Goal: Task Accomplishment & Management: Manage account settings

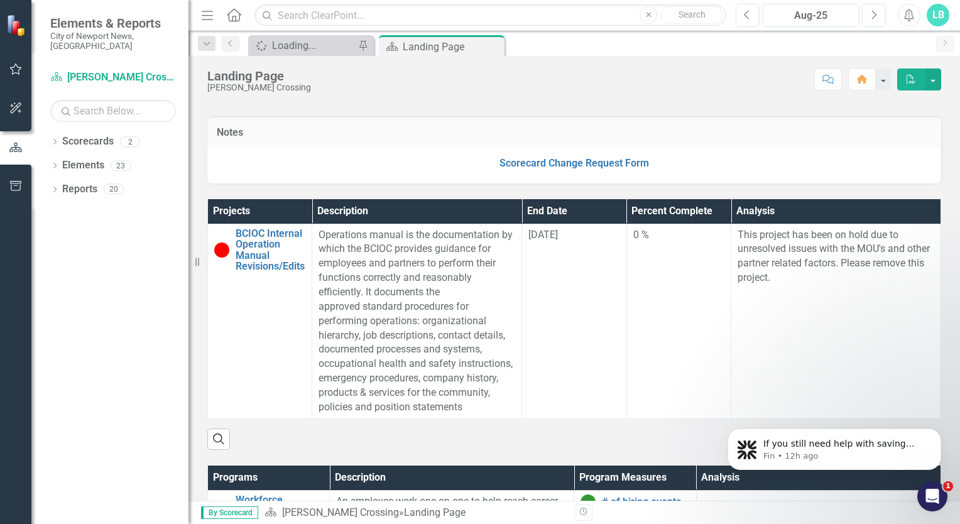
scroll to position [272, 0]
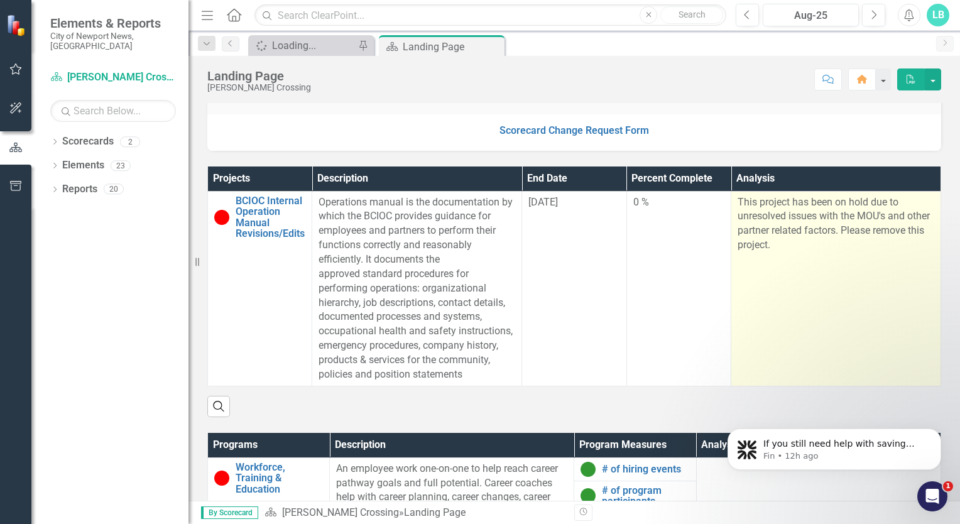
click at [832, 249] on p "This project has been on hold due to unresolved issues with the MOU's and other…" at bounding box center [836, 223] width 197 height 57
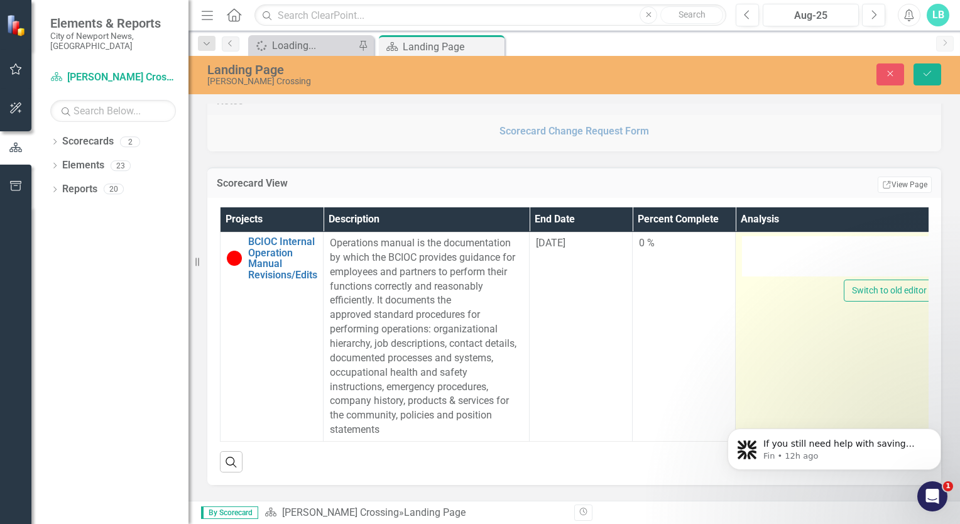
type textarea "<p>This project has been on hold due to unresolved issues with the MOU's and ot…"
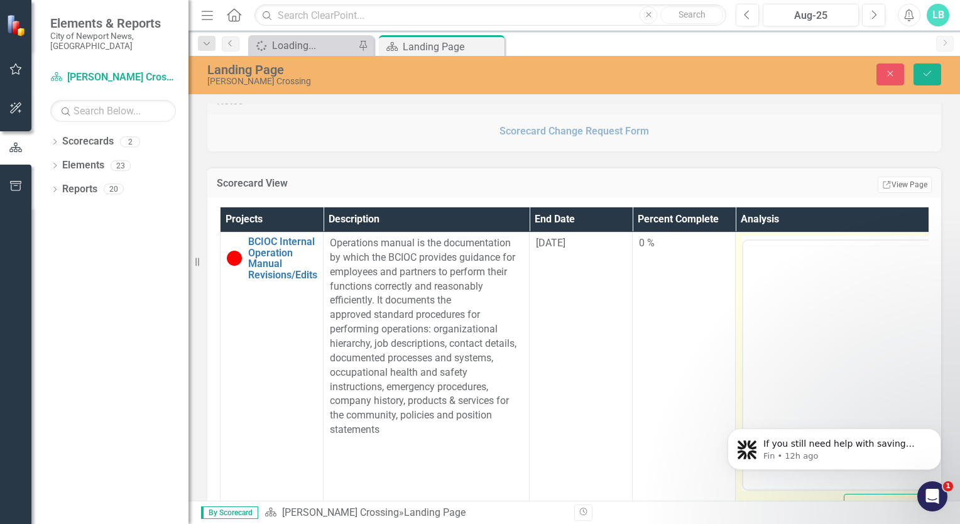
scroll to position [0, 0]
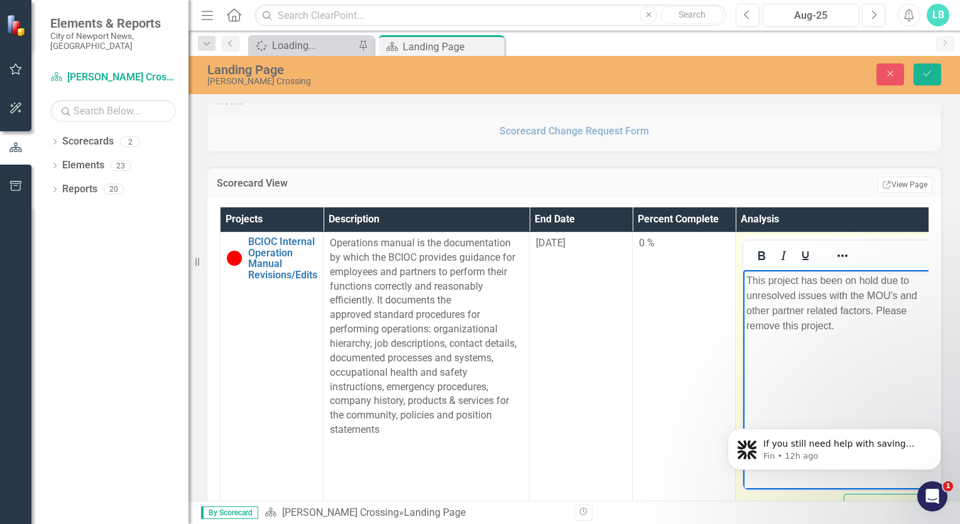
click at [850, 331] on p "This project has been on hold due to unresolved issues with the MOU's and other…" at bounding box center [839, 303] width 184 height 60
click at [844, 248] on icon "Reveal or hide additional toolbar items" at bounding box center [842, 255] width 15 height 15
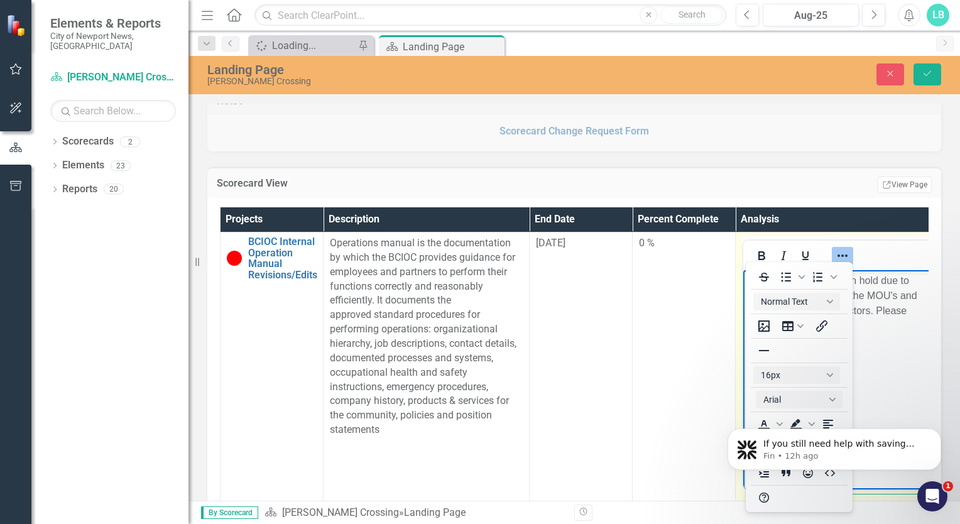
click at [864, 354] on body "This project has been on hold due to unresolved issues with the MOU's and other…" at bounding box center [839, 364] width 190 height 189
click at [871, 342] on body "This project has been on hold due to unresolved issues with the MOU's and other…" at bounding box center [839, 364] width 190 height 189
click at [876, 246] on div at bounding box center [839, 255] width 190 height 25
click at [876, 365] on body "This project has been on hold due to unresolved issues with the MOU's and other…" at bounding box center [839, 364] width 190 height 189
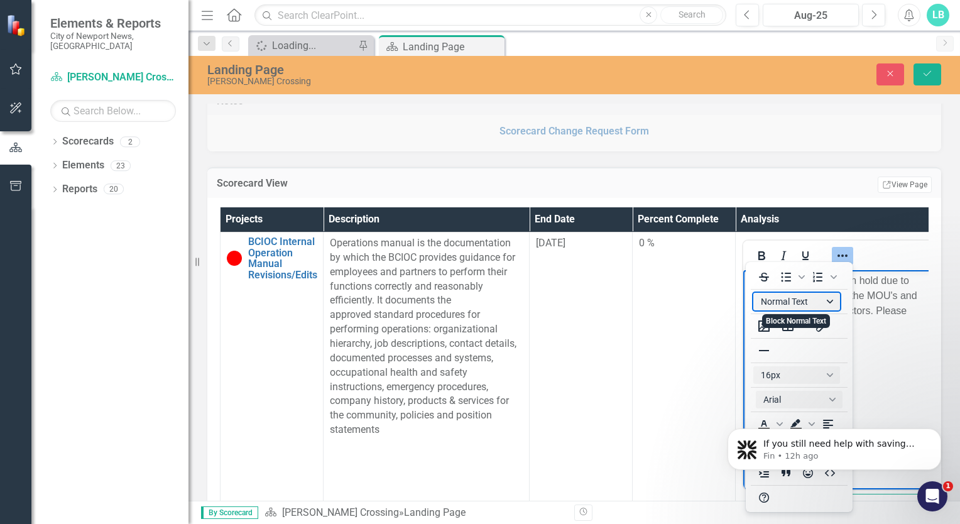
click at [789, 299] on button "Normal Text" at bounding box center [797, 302] width 87 height 18
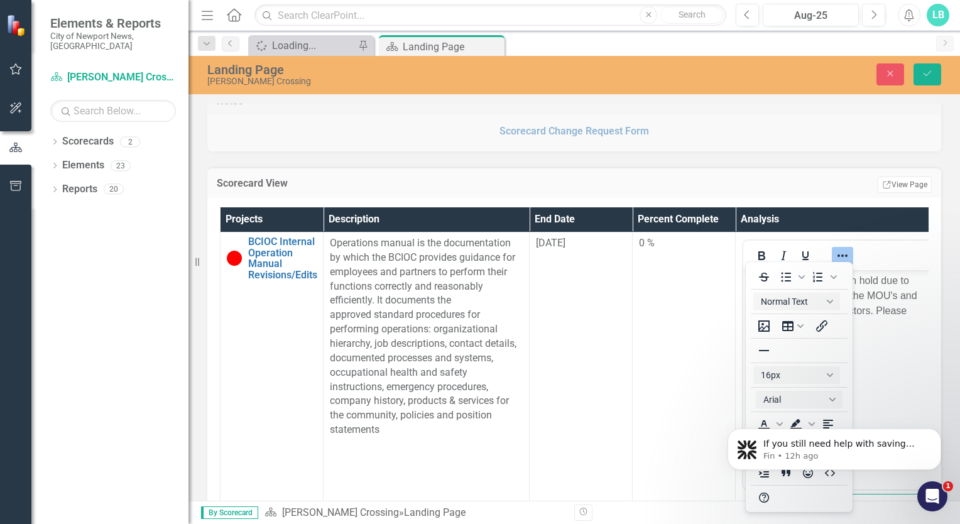
click at [923, 327] on div "Projects Description End Date Percent Complete Analysis BCIOC Internal Operatio…" at bounding box center [574, 385] width 734 height 375
click at [904, 323] on p "This project has been on hold due to unresolved issues with the MOU's and other…" at bounding box center [839, 303] width 184 height 60
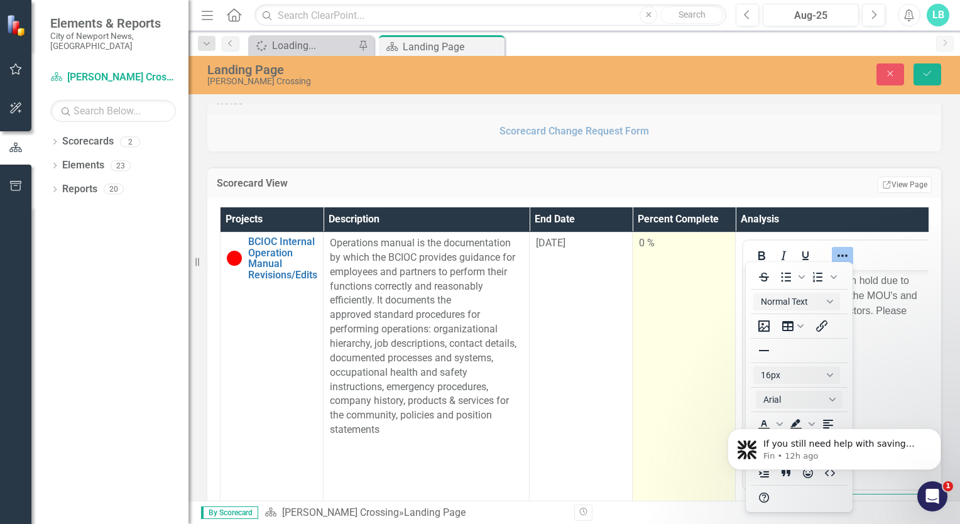
click at [659, 323] on td "0 %" at bounding box center [684, 381] width 103 height 297
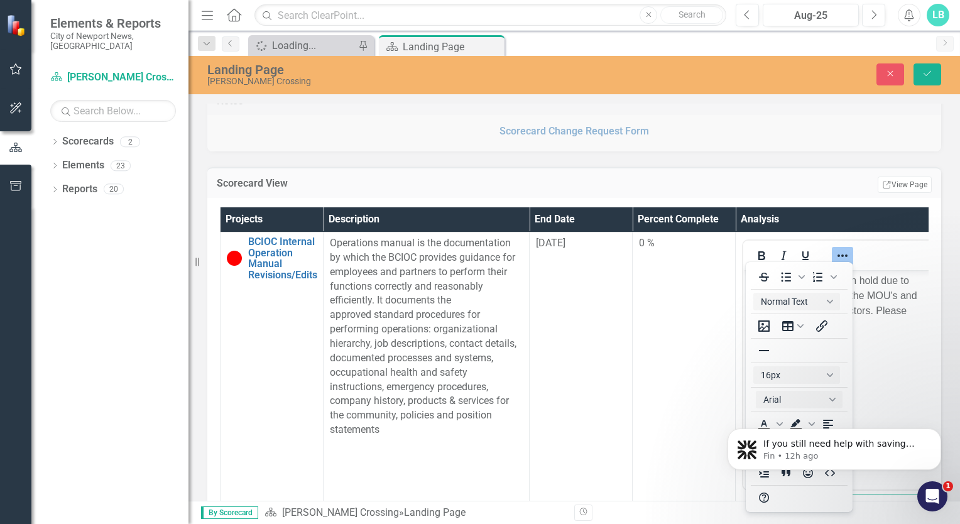
click at [798, 165] on div "Scorecard View Edit Report Select Report Link View Page Projects Description En…" at bounding box center [574, 362] width 753 height 422
click at [839, 250] on icon "Reveal or hide additional toolbar items" at bounding box center [842, 255] width 15 height 15
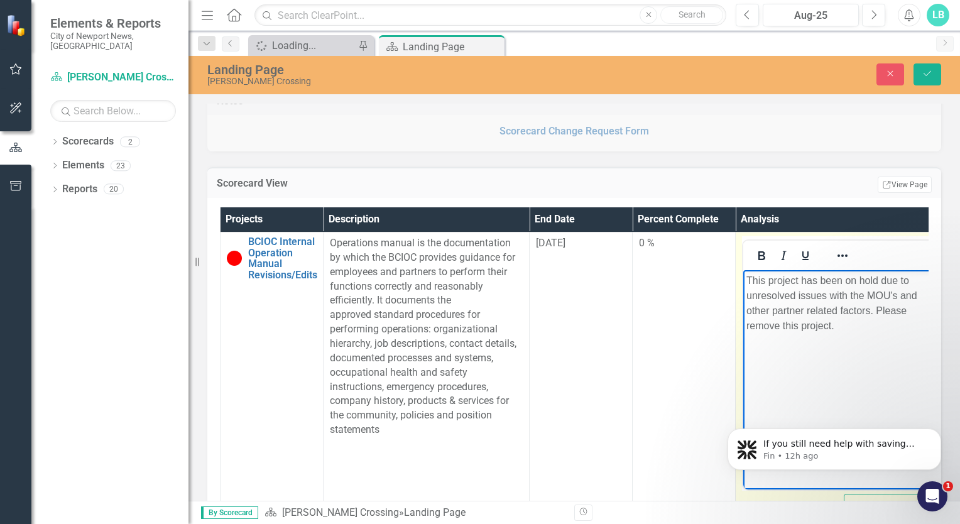
click at [878, 281] on p "This project has been on hold due to unresolved issues with the MOU's and other…" at bounding box center [839, 303] width 184 height 60
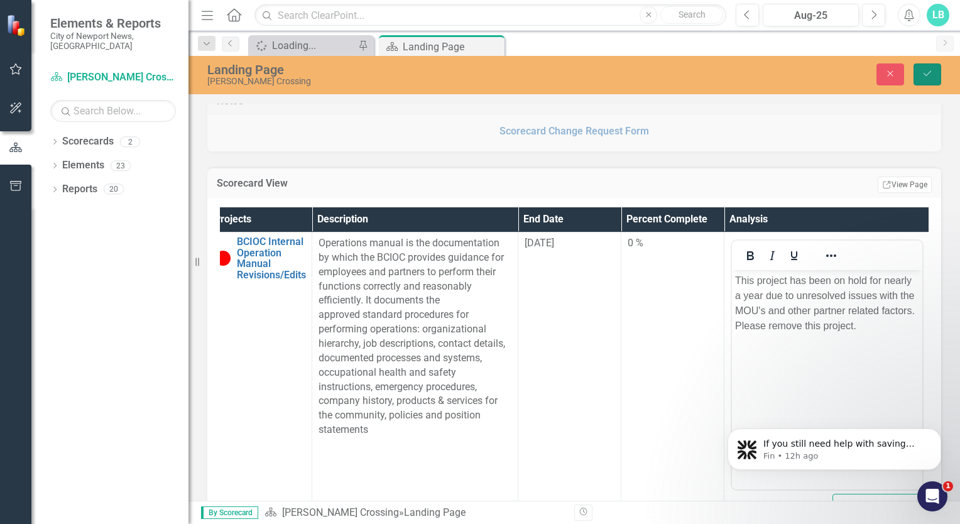
click at [925, 75] on icon "Save" at bounding box center [927, 73] width 11 height 9
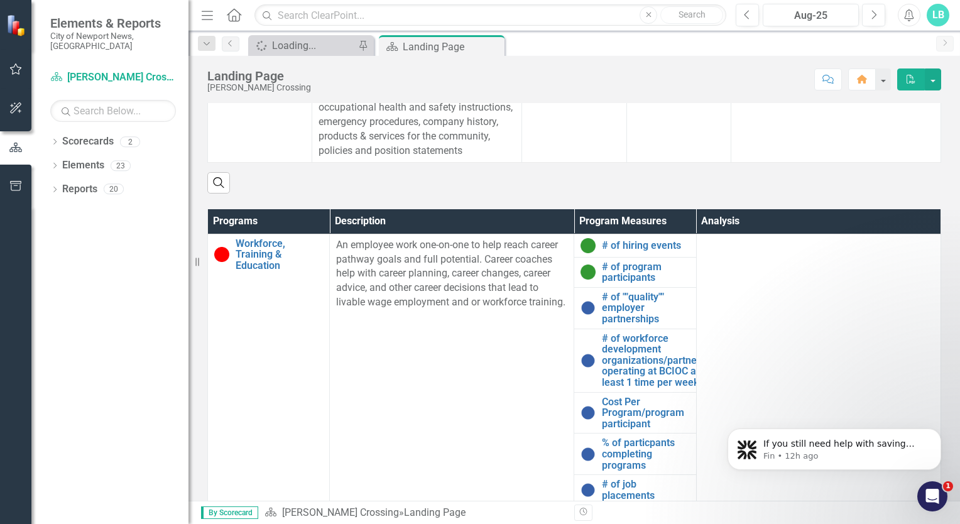
scroll to position [510, 0]
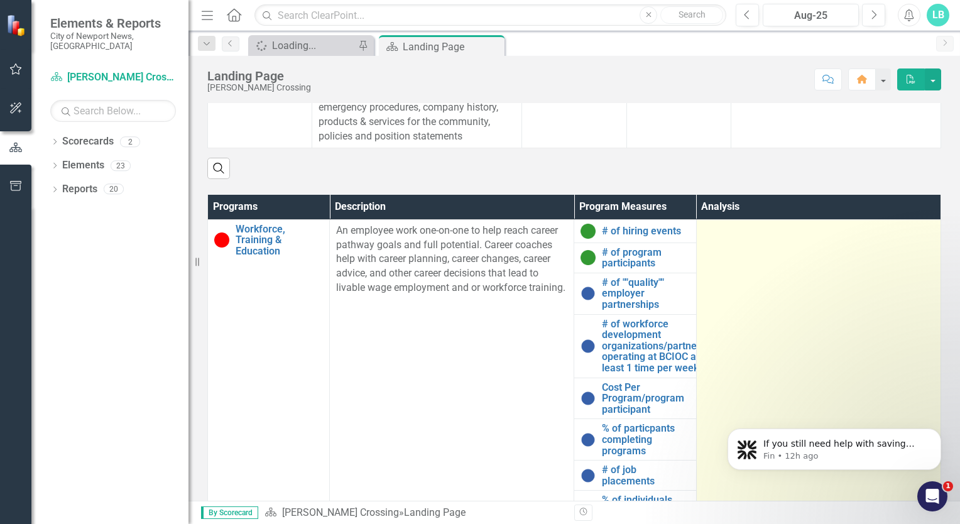
click at [783, 269] on td at bounding box center [818, 407] width 245 height 376
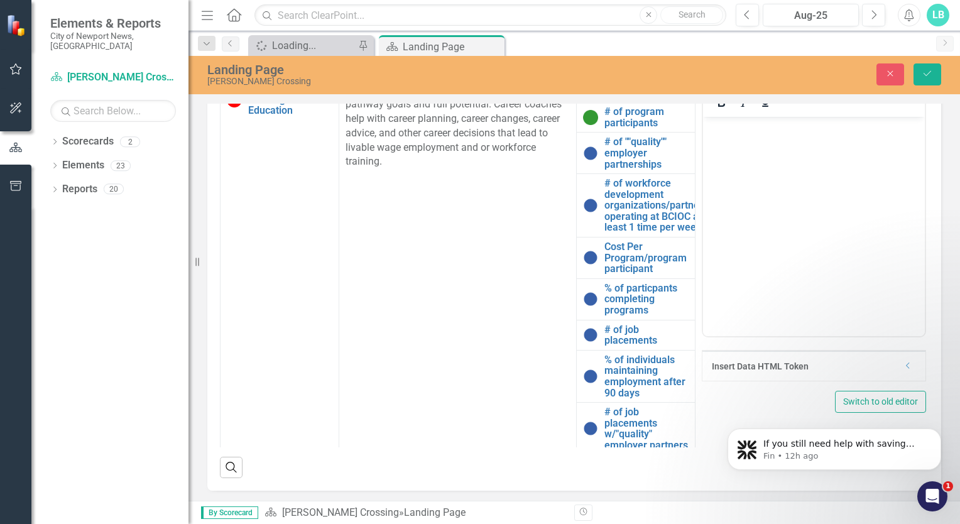
scroll to position [705, 0]
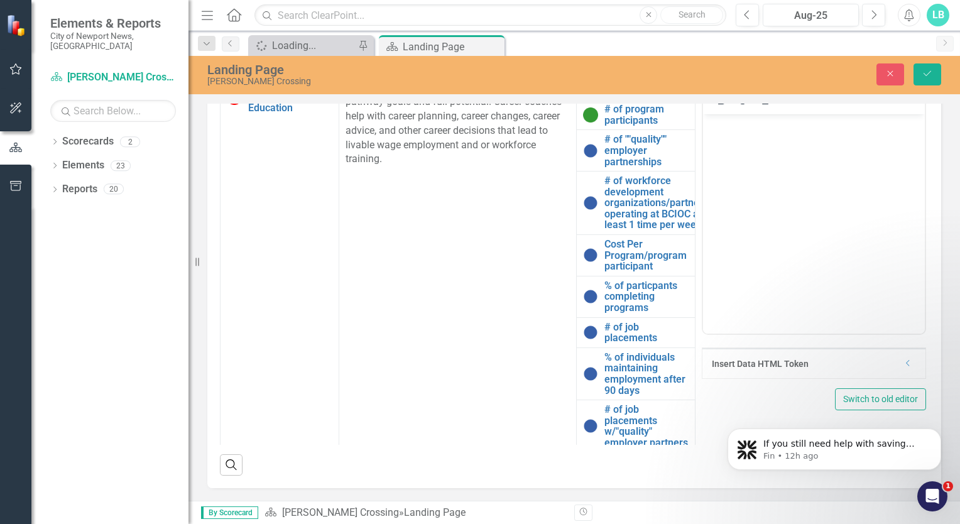
click at [728, 361] on div "If you still need help with saving your analysis, I’m here to assist you. Would…" at bounding box center [834, 391] width 231 height 157
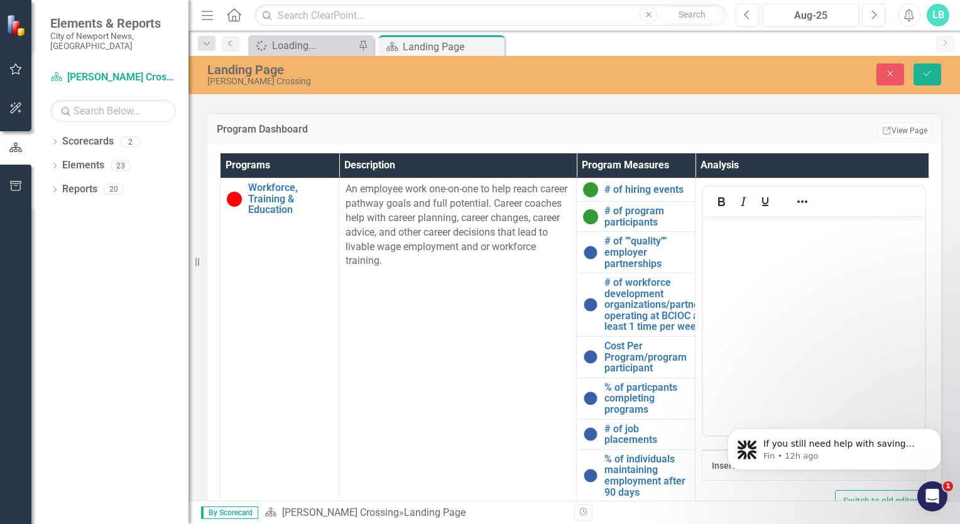
scroll to position [578, 0]
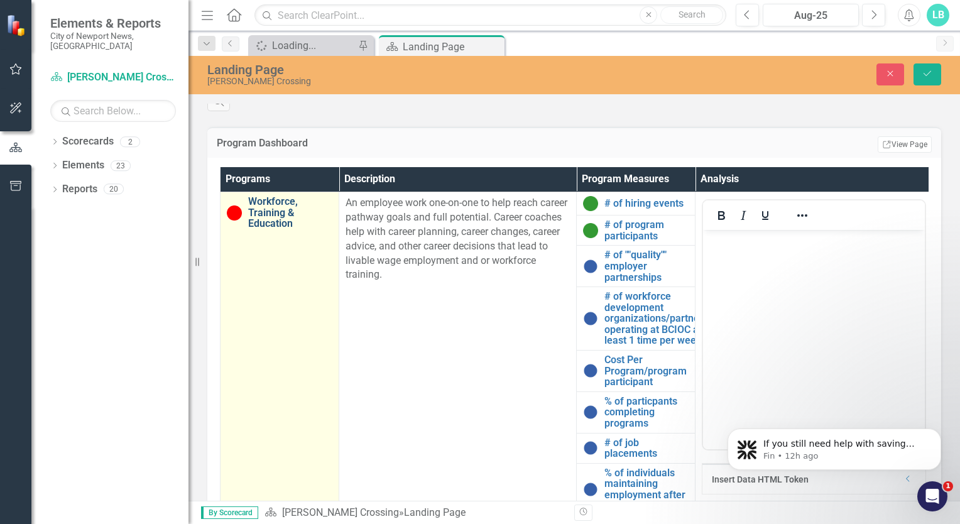
click at [264, 224] on link "Workforce, Training & Education" at bounding box center [290, 212] width 84 height 33
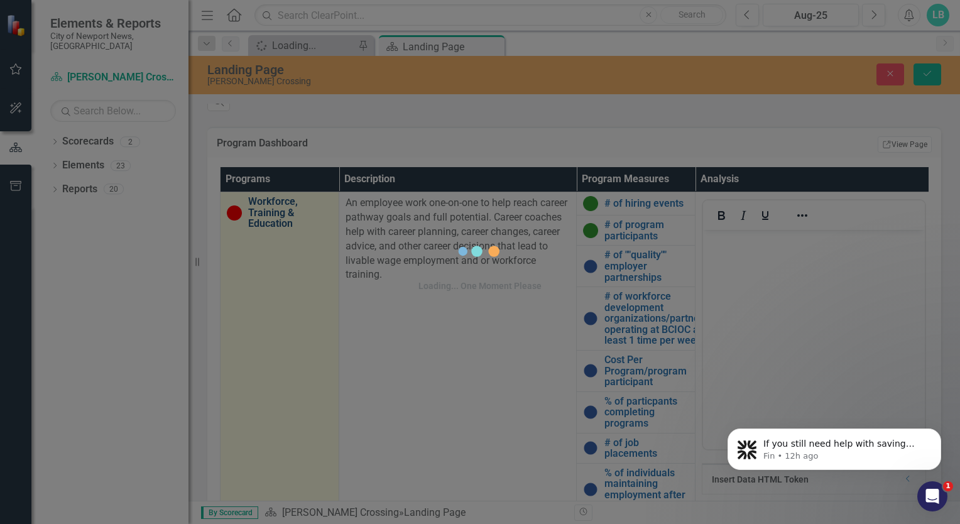
click at [264, 224] on div "Loading... One Moment Please" at bounding box center [480, 262] width 960 height 524
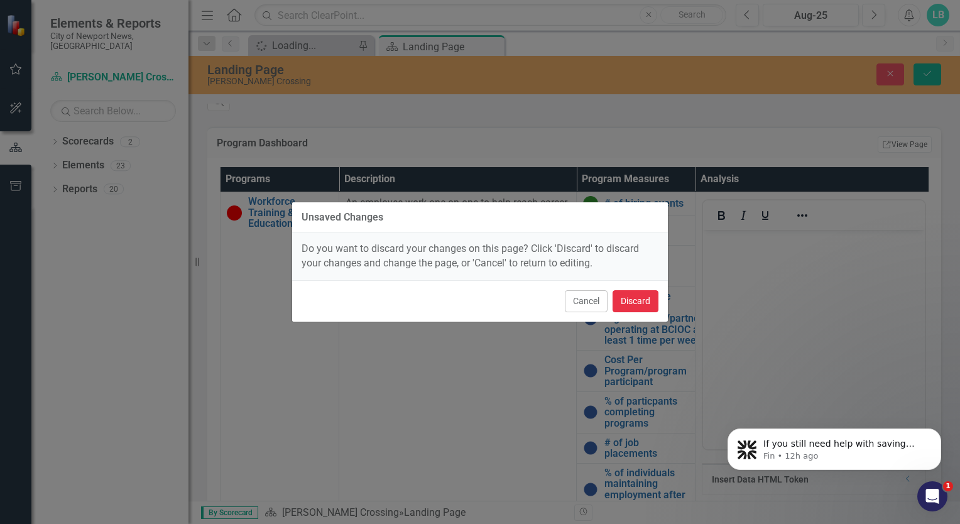
click at [634, 300] on button "Discard" at bounding box center [636, 301] width 46 height 22
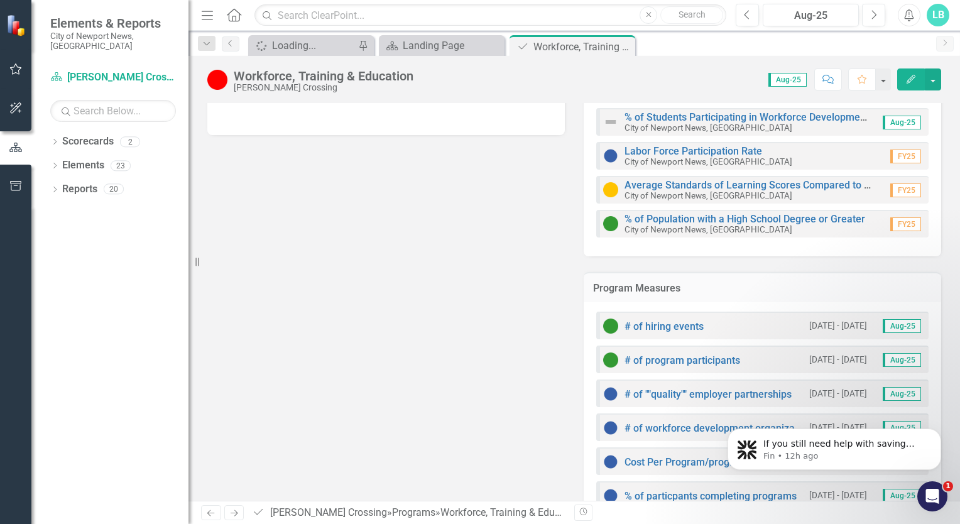
scroll to position [144, 0]
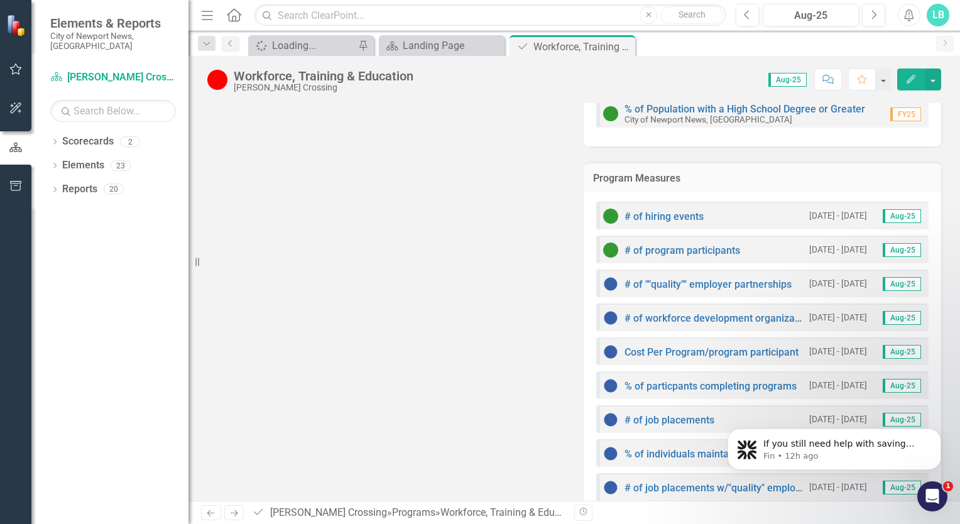
drag, startPoint x: 956, startPoint y: 280, endPoint x: 245, endPoint y: 23, distance: 756.8
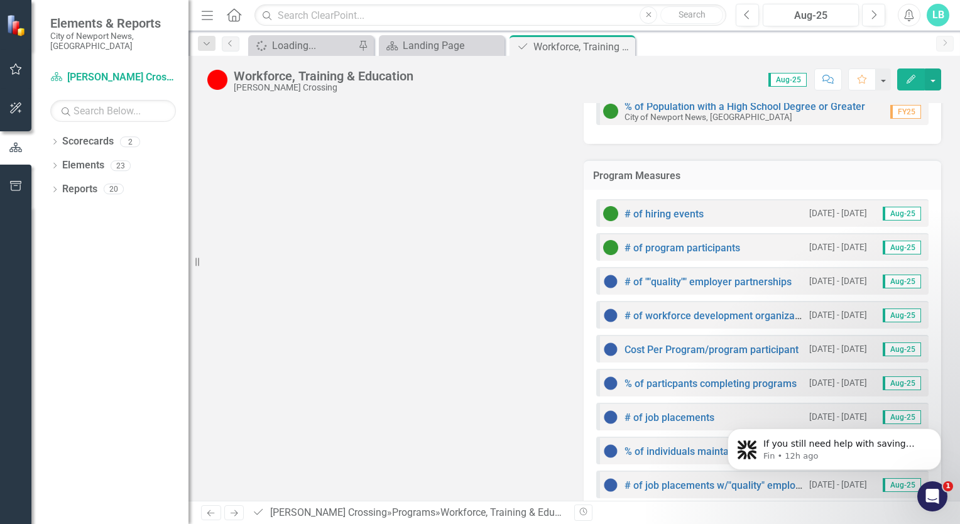
click at [953, 426] on body "If you still need help with saving your analysis, I’m here to assist you. Would…" at bounding box center [834, 446] width 241 height 78
click at [707, 311] on link "# of workforce development organizations/partners operating at BCIOC at least 1…" at bounding box center [842, 316] width 434 height 12
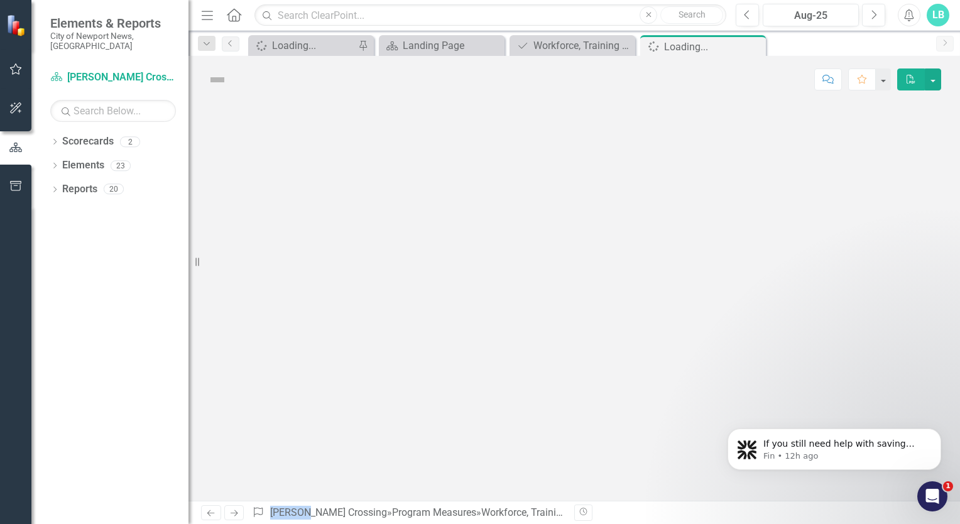
click at [707, 311] on div at bounding box center [575, 302] width 772 height 398
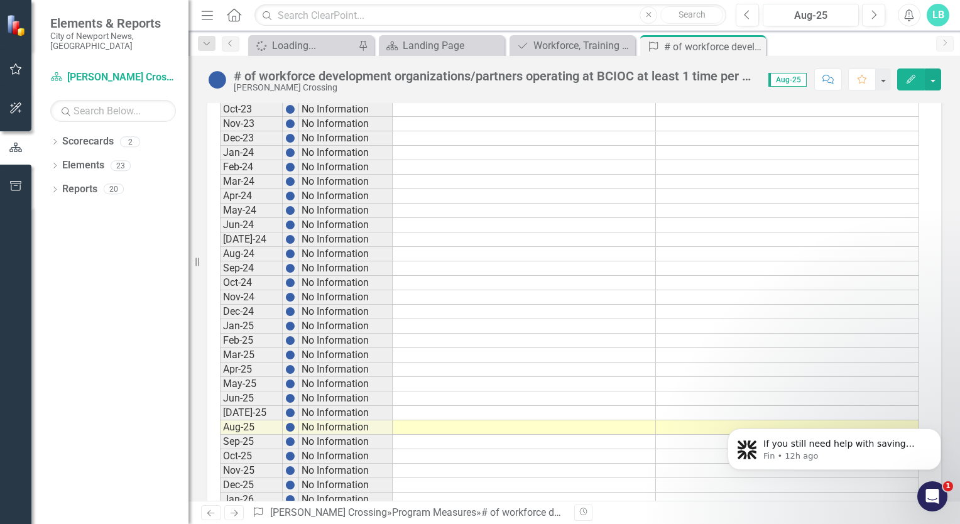
scroll to position [862, 0]
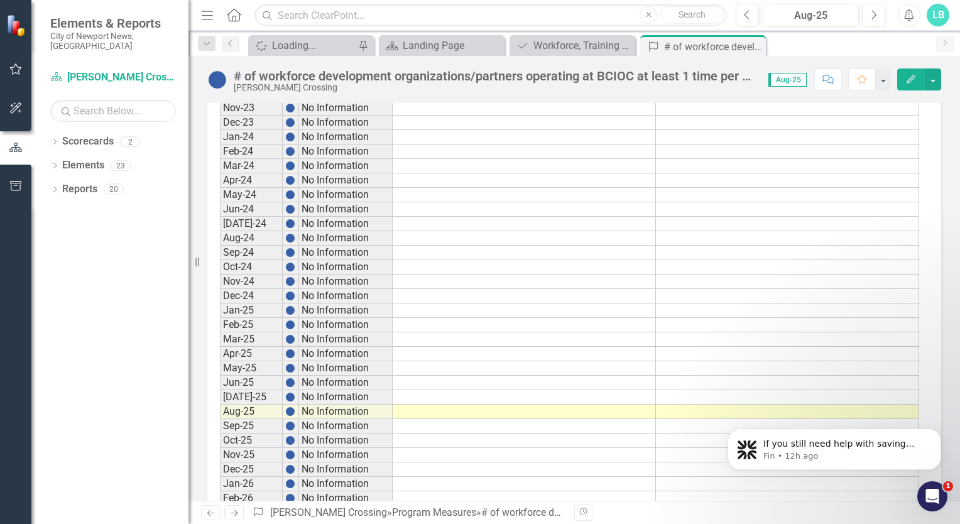
click at [713, 405] on td at bounding box center [787, 412] width 263 height 14
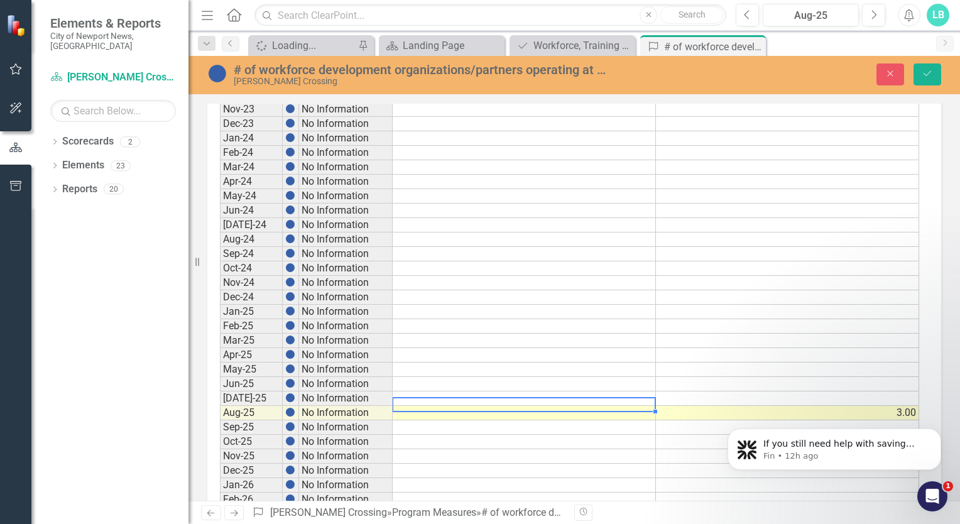
click at [220, 410] on div "Period Status Actual Target Sept-19 No Information Oct-19 No Information Nov-19…" at bounding box center [220, 95] width 0 height 1461
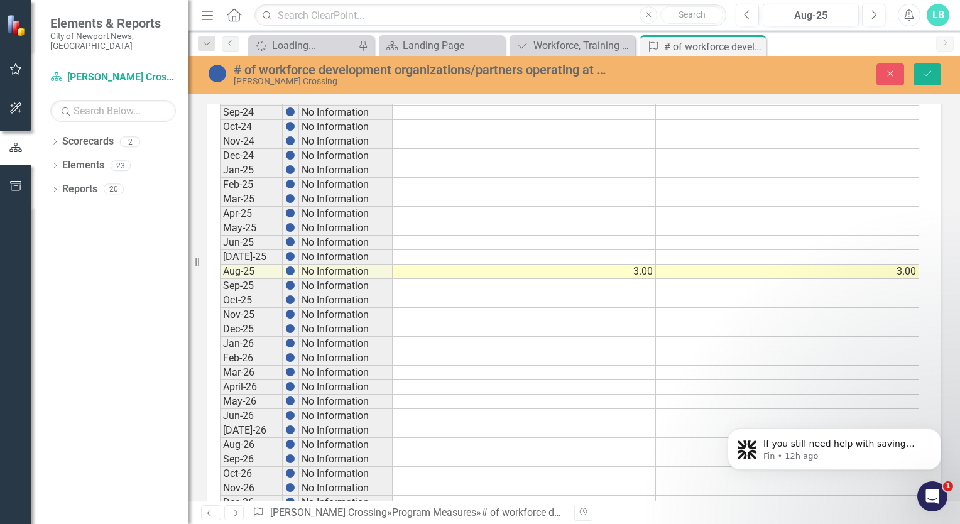
scroll to position [977, 0]
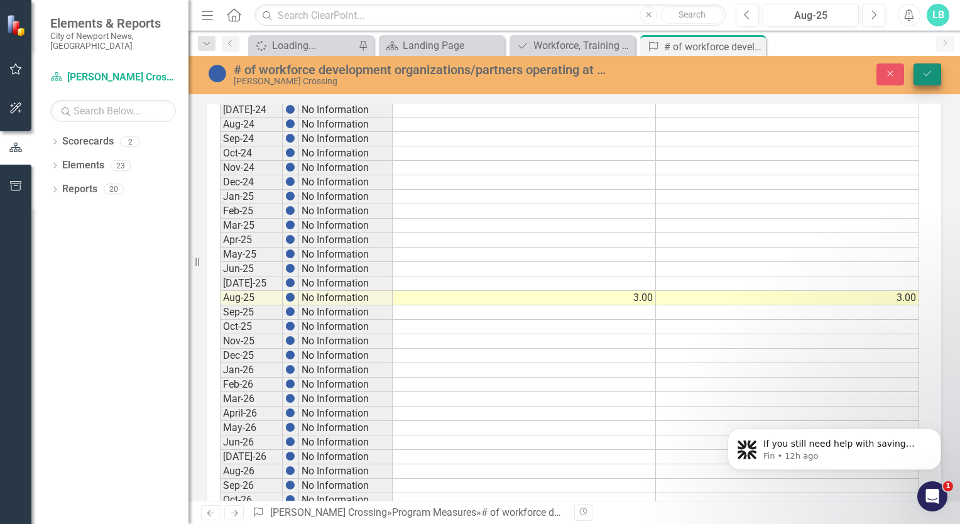
type textarea "3"
click at [934, 69] on button "Save" at bounding box center [928, 74] width 28 height 22
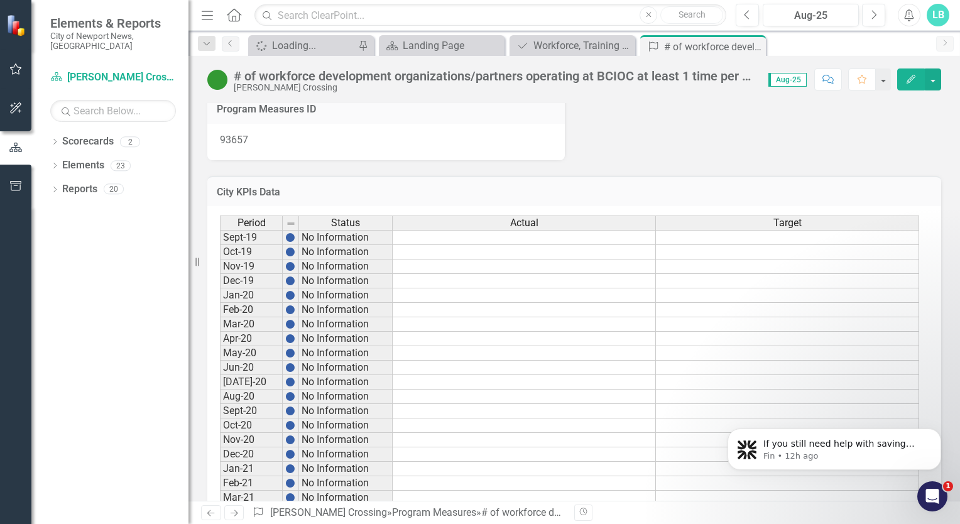
scroll to position [0, 0]
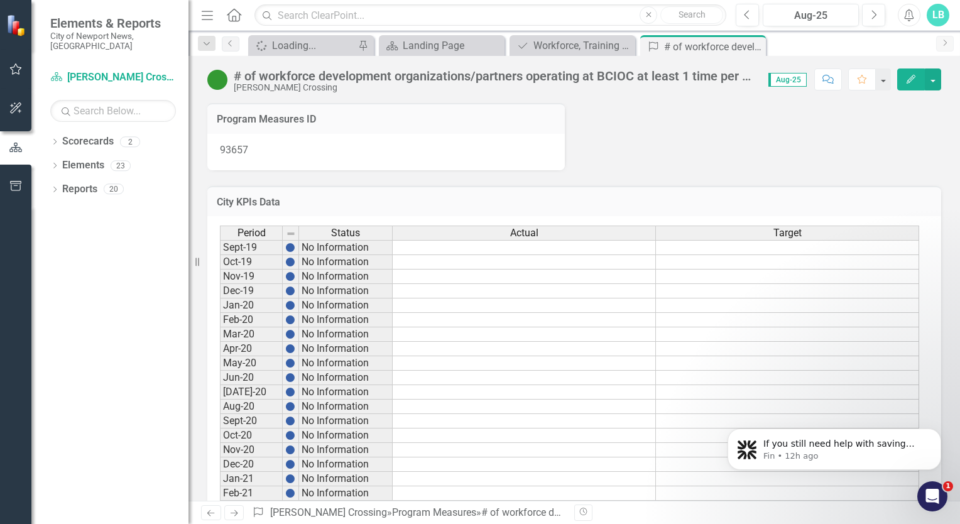
click at [942, 41] on icon "Next" at bounding box center [945, 43] width 10 height 8
click at [202, 43] on icon "Dropdown" at bounding box center [206, 44] width 11 height 9
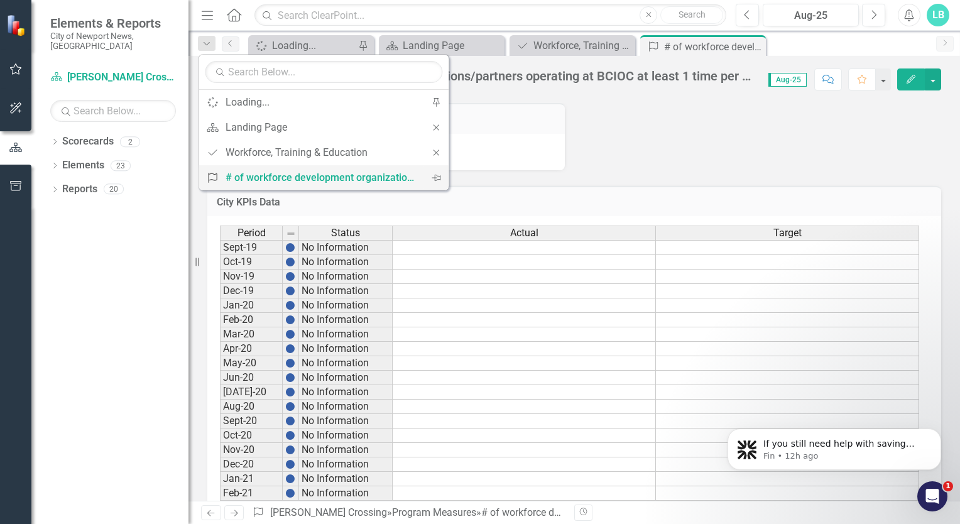
click at [373, 182] on div "# of workforce development organizations/partners operating at BCIOC at least 1…" at bounding box center [322, 178] width 192 height 16
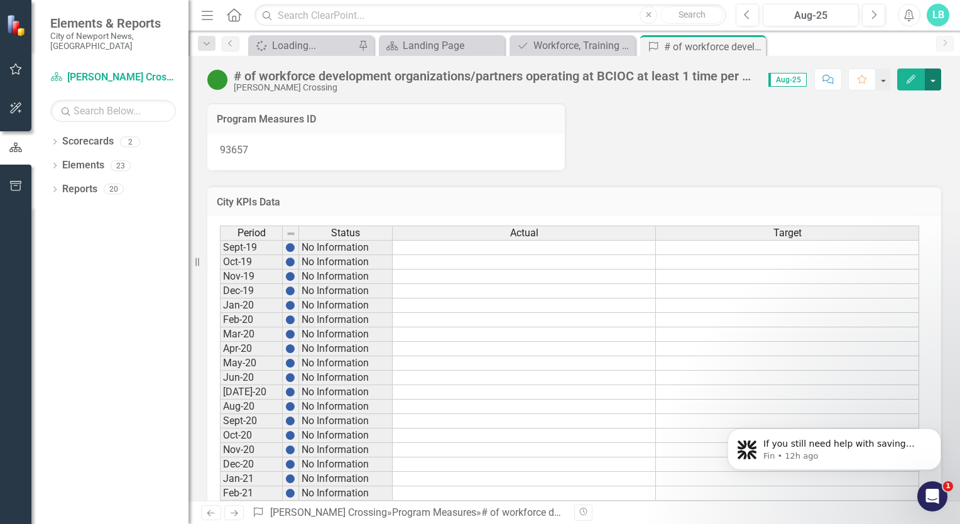
click at [933, 86] on button "button" at bounding box center [933, 80] width 16 height 22
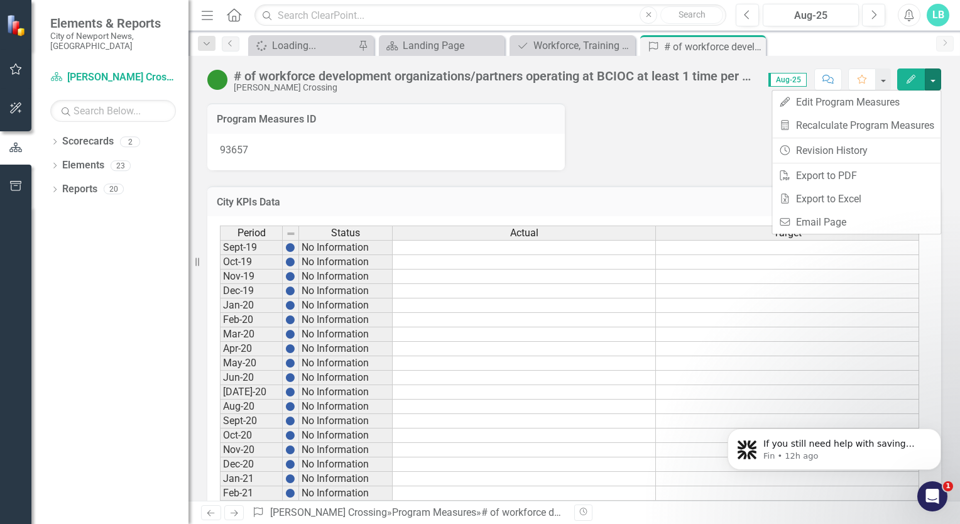
click at [910, 79] on icon "button" at bounding box center [911, 79] width 9 height 9
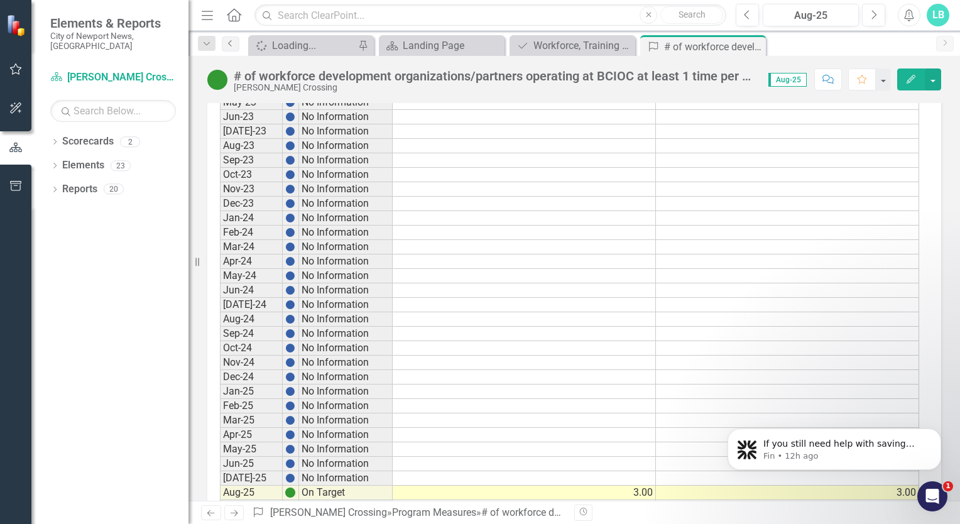
click at [228, 43] on icon "Previous" at bounding box center [231, 44] width 10 height 8
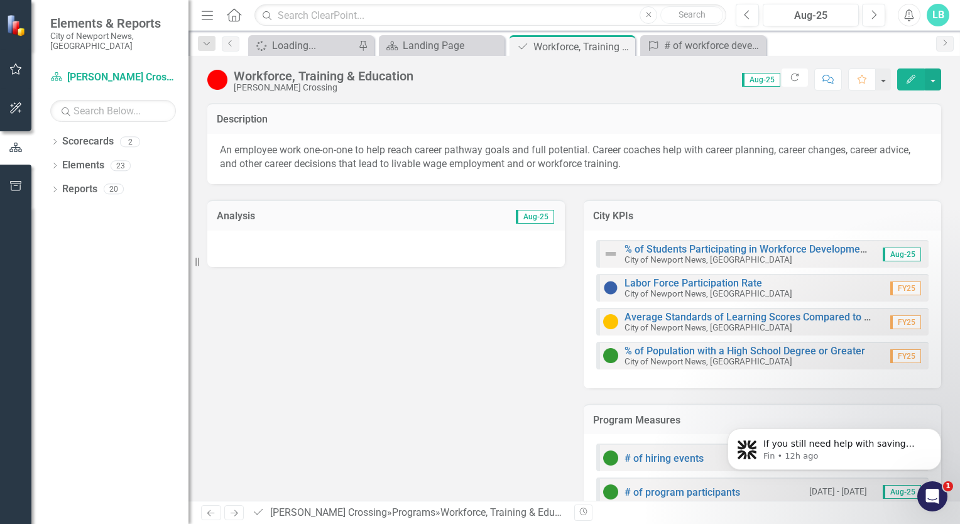
click at [324, 216] on h3 "Analysis" at bounding box center [300, 216] width 167 height 11
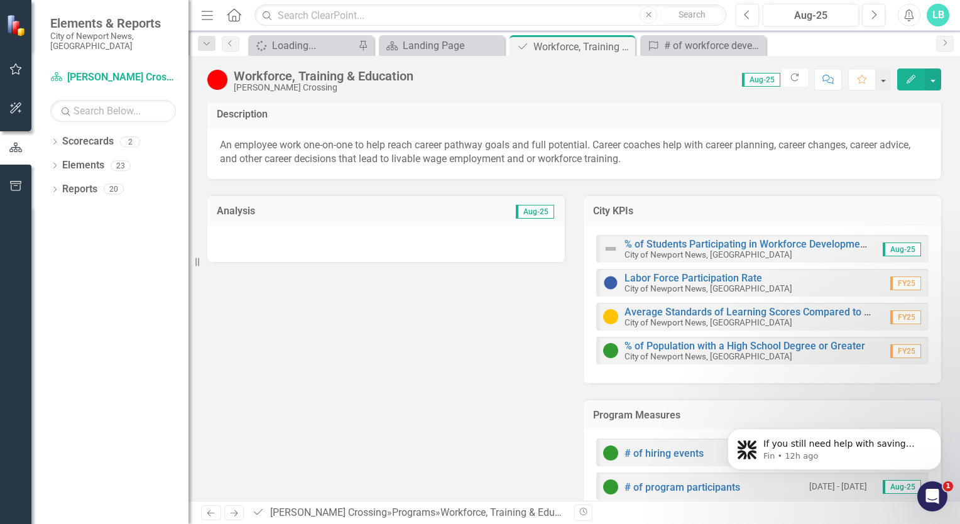
scroll to position [272, 0]
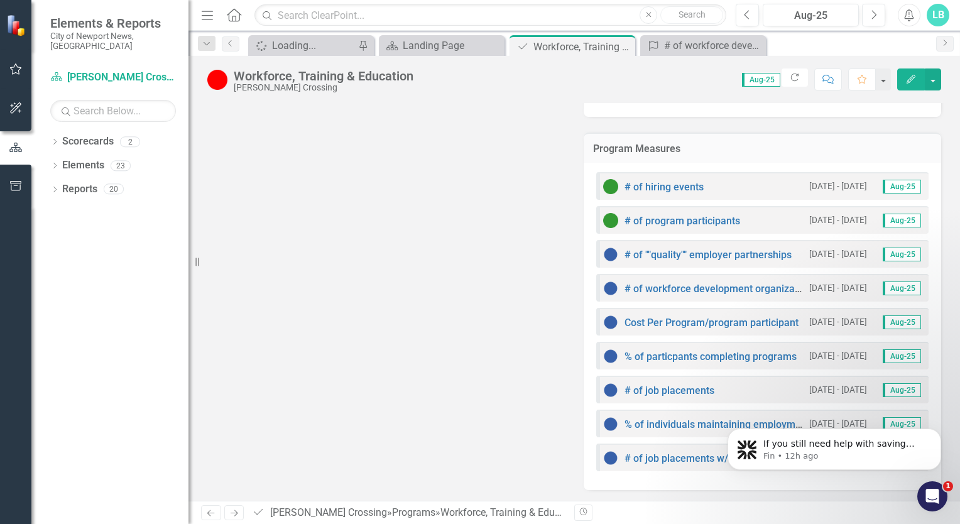
click at [686, 429] on div "% of individuals maintaining employment after 90 days" at bounding box center [703, 424] width 200 height 15
click at [605, 421] on img at bounding box center [610, 424] width 15 height 15
click at [894, 422] on body "If you still need help with saving your analysis, I’m here to assist you. Would…" at bounding box center [834, 446] width 241 height 78
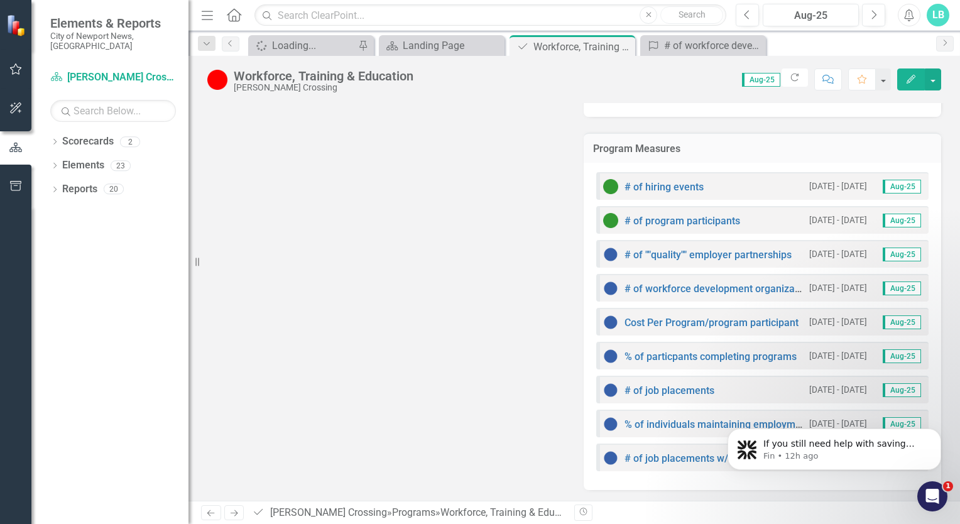
click at [894, 422] on body "If you still need help with saving your analysis, I’m here to assist you. Would…" at bounding box center [834, 446] width 241 height 78
click at [228, 79] on div "Workforce, Training & Education Brooks Crossing" at bounding box center [313, 81] width 212 height 24
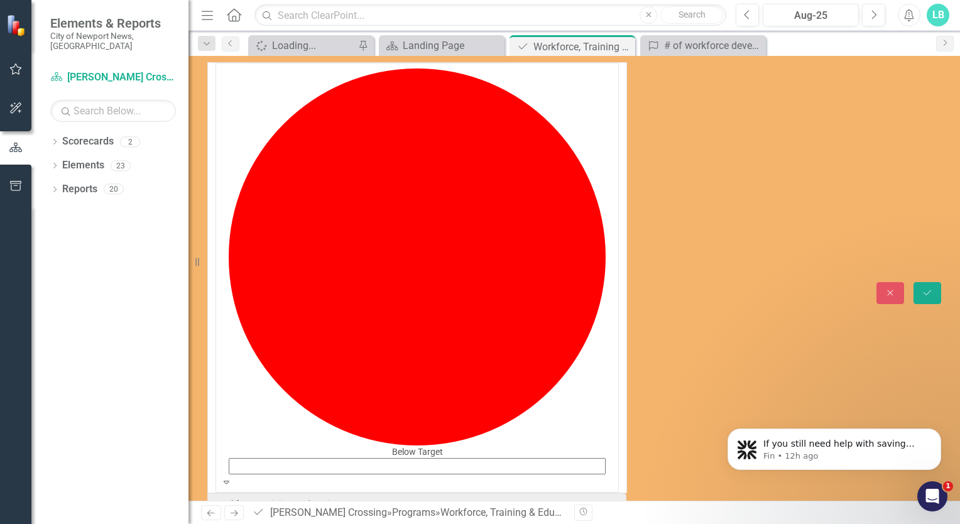
click at [229, 79] on div "Below Target" at bounding box center [417, 264] width 377 height 390
click at [386, 41] on icon "Scorecard" at bounding box center [392, 46] width 13 height 10
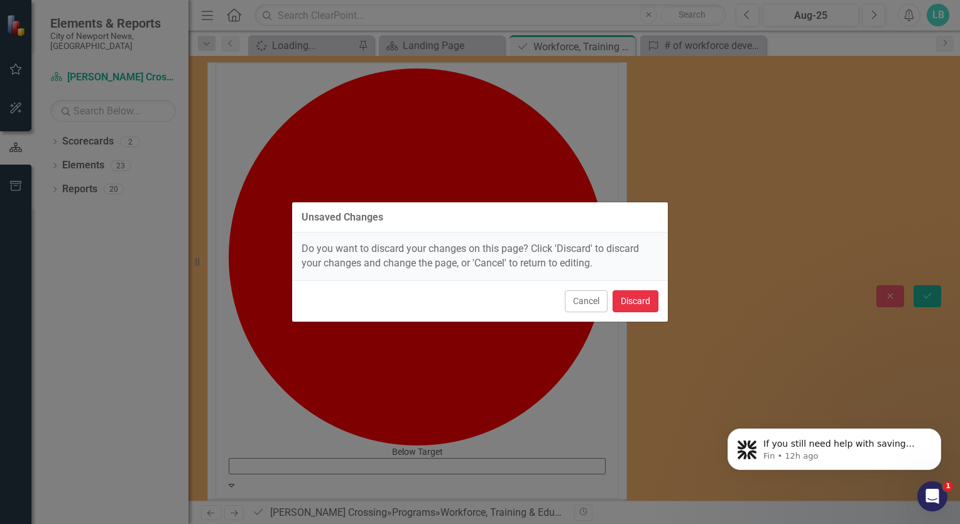
click at [629, 296] on button "Discard" at bounding box center [636, 301] width 46 height 22
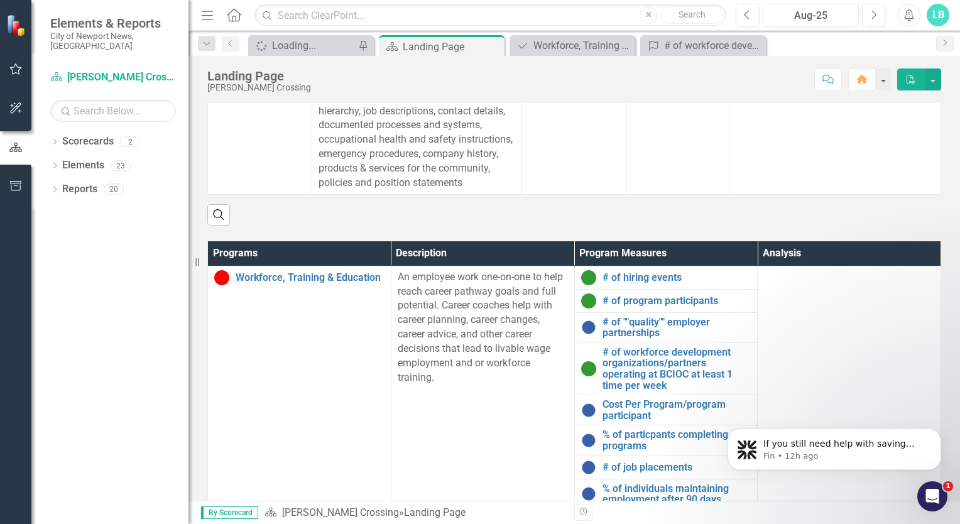
scroll to position [475, 0]
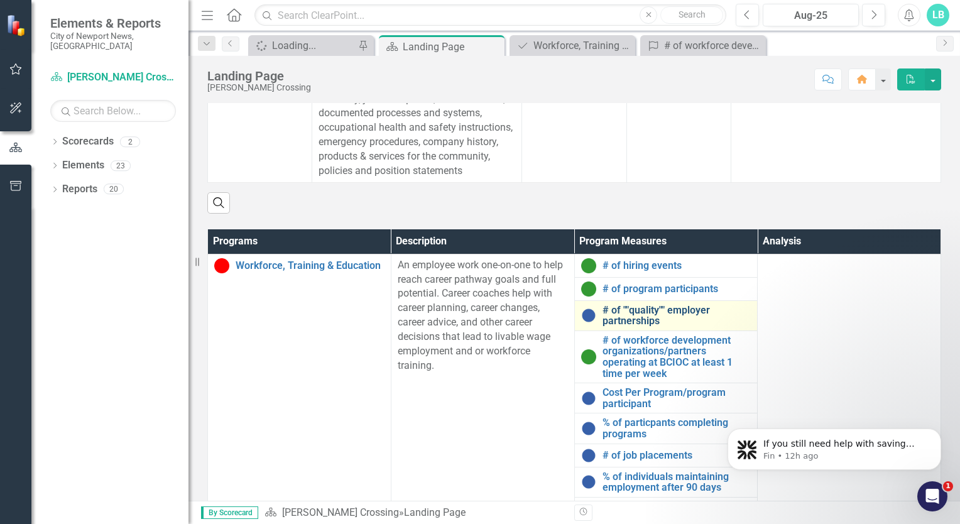
click at [618, 327] on link "# of ""quality"" employer partnerships" at bounding box center [677, 316] width 149 height 22
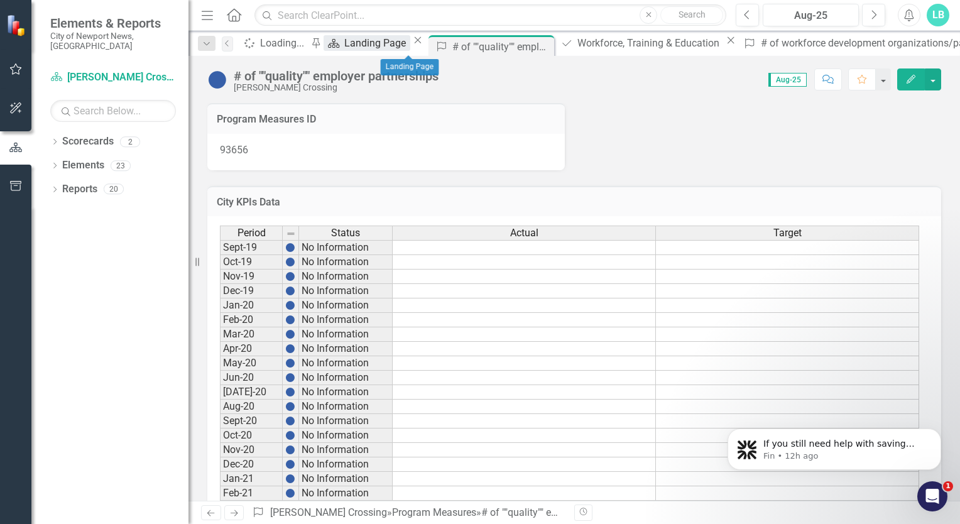
click at [387, 40] on div "Landing Page" at bounding box center [376, 43] width 65 height 16
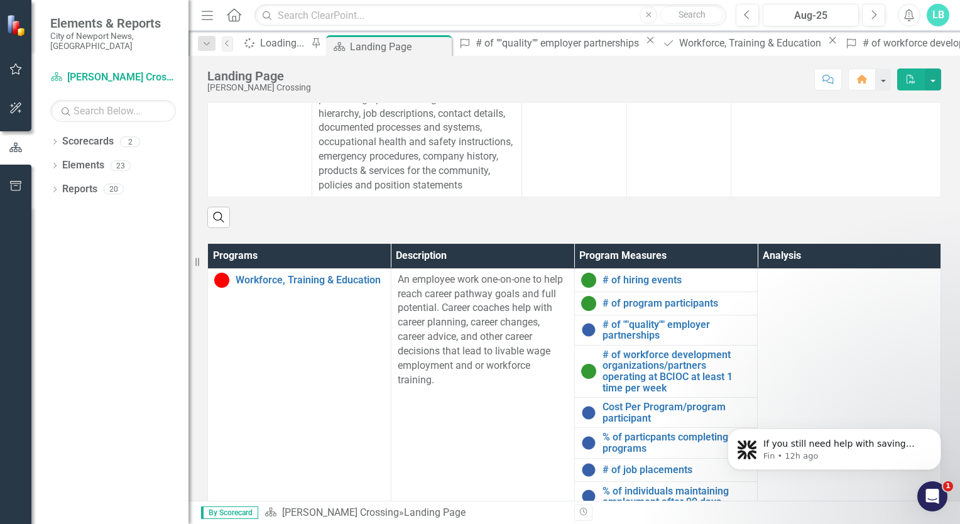
scroll to position [483, 0]
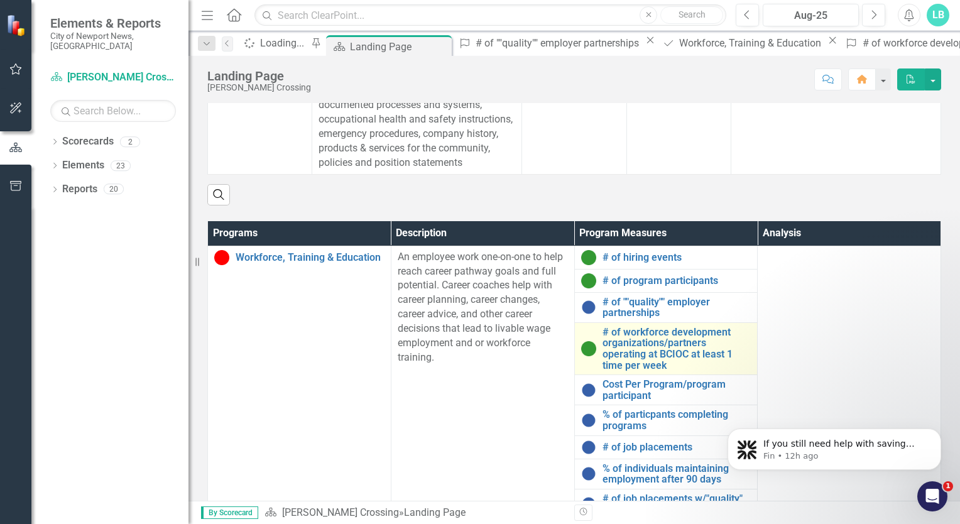
click at [0, 0] on link "Link Open Element" at bounding box center [0, 0] width 0 height 0
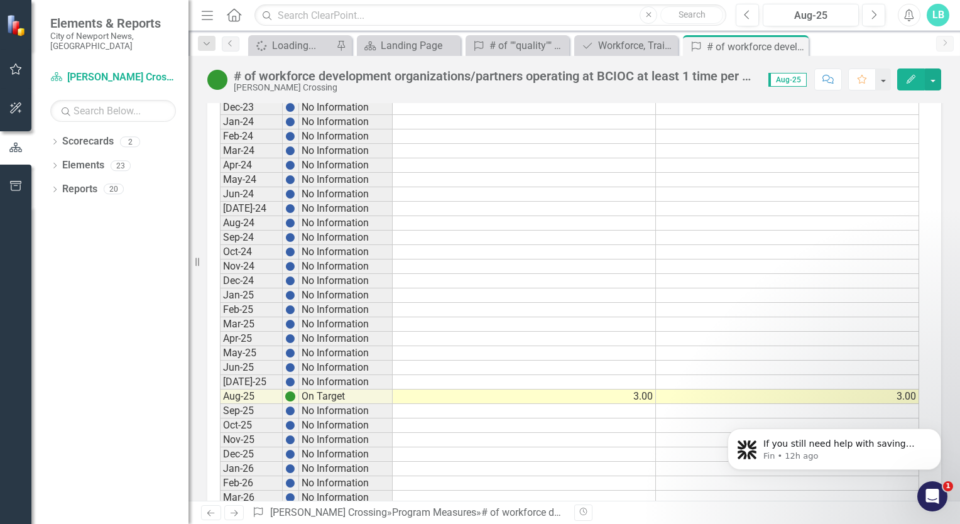
scroll to position [875, 0]
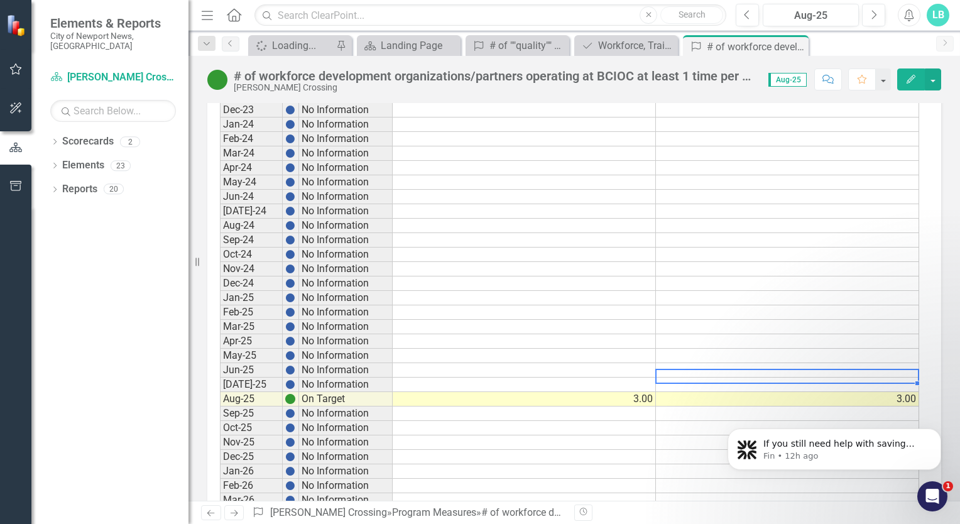
click at [815, 378] on td at bounding box center [787, 385] width 263 height 14
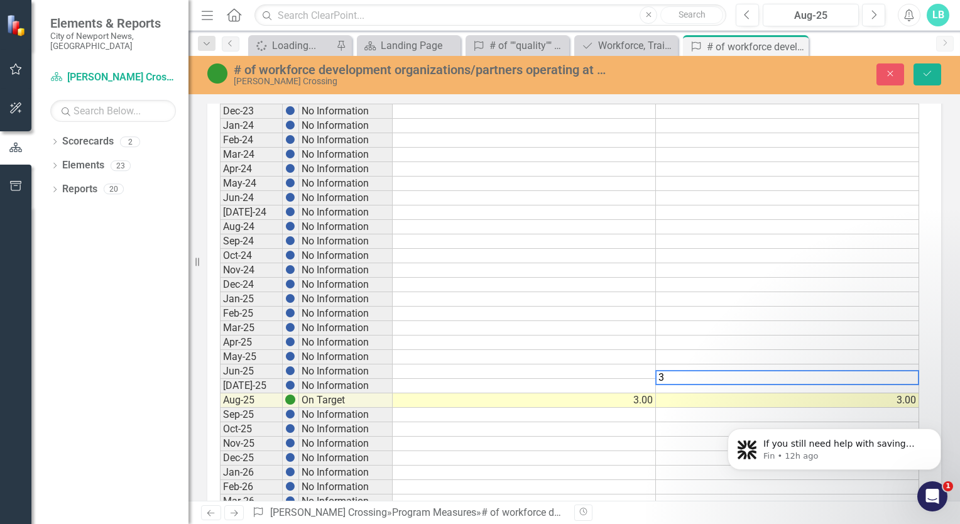
type textarea "3"
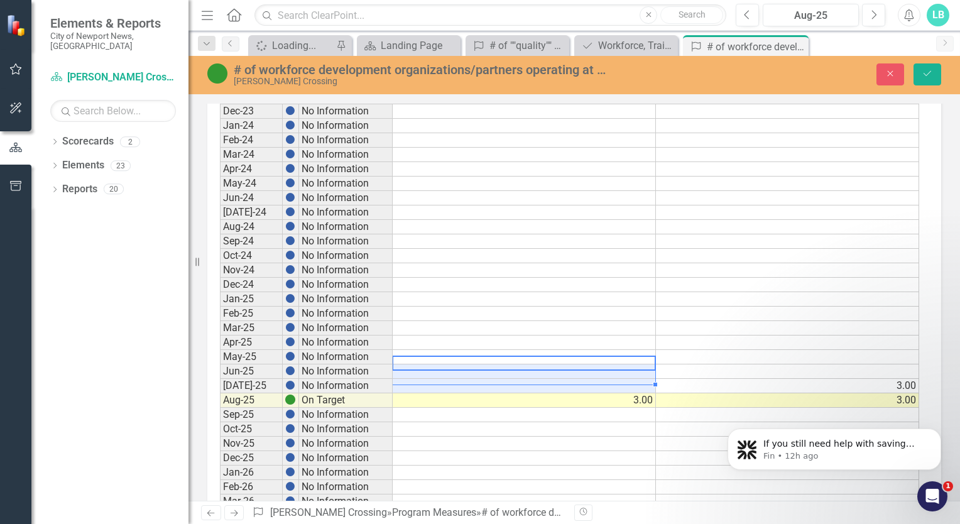
click at [639, 374] on tbody "Sept-19 No Information Oct-19 No Information Nov-19 No Information Dec-19 No In…" at bounding box center [570, 89] width 700 height 1446
click at [639, 379] on td at bounding box center [524, 386] width 263 height 14
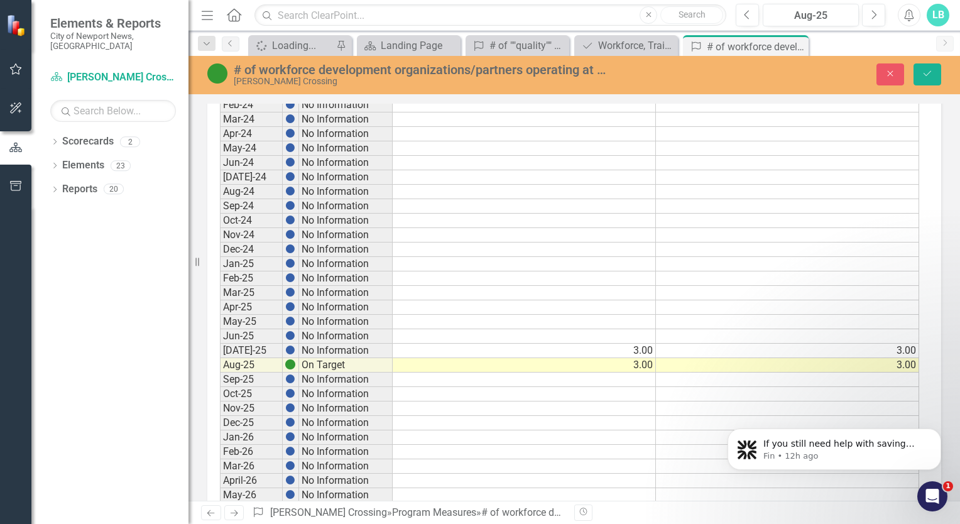
scroll to position [920, 0]
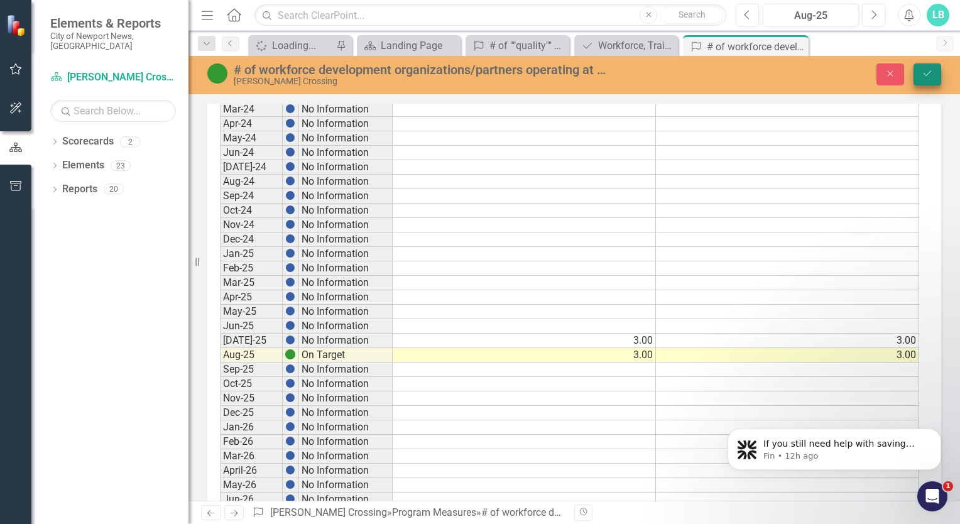
type textarea "3"
click at [925, 74] on icon "submit" at bounding box center [928, 73] width 8 height 5
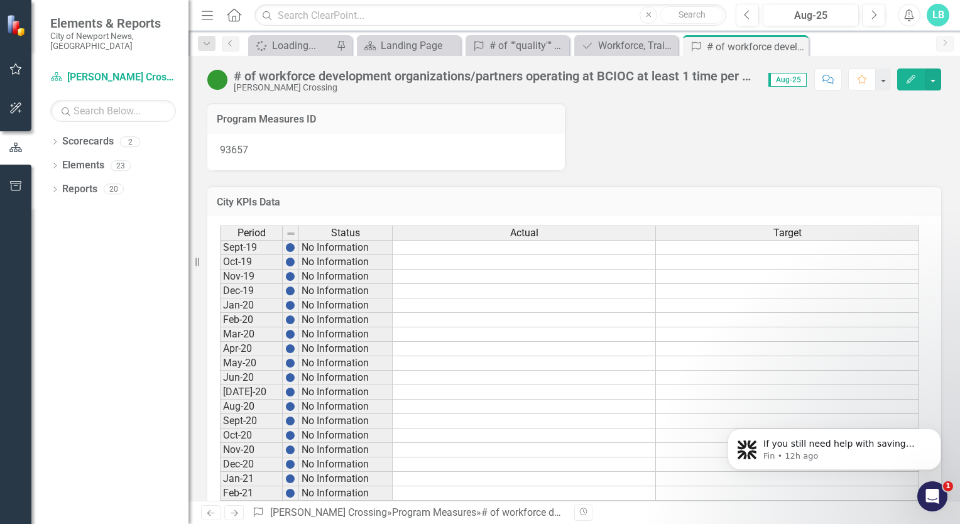
click at [436, 150] on div "93657" at bounding box center [386, 152] width 358 height 36
click at [823, 80] on icon "Comment" at bounding box center [828, 79] width 11 height 9
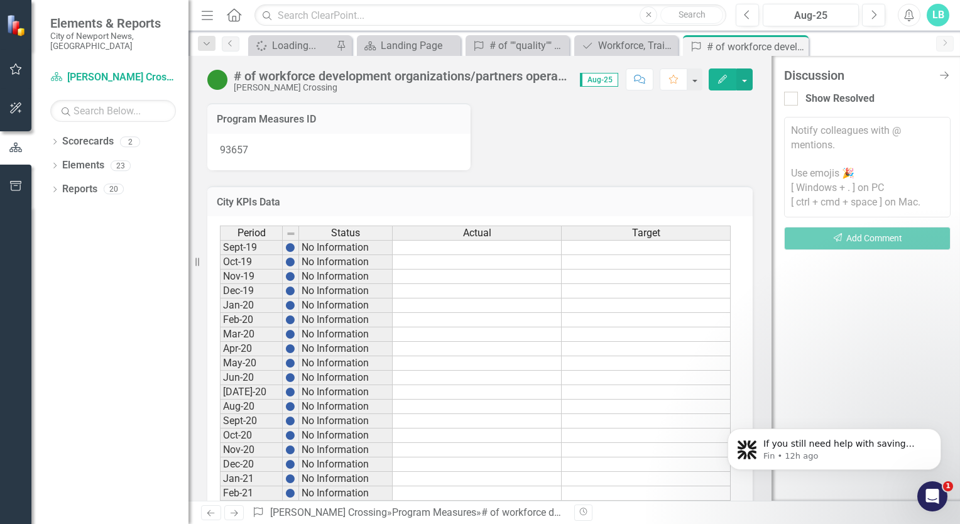
click at [732, 119] on div "Program Measures ID 93657" at bounding box center [480, 128] width 564 height 83
click at [643, 121] on div "Program Measures ID 93657" at bounding box center [480, 128] width 564 height 83
click at [715, 150] on div "Program Measures ID 93657" at bounding box center [480, 128] width 564 height 83
click at [302, 46] on div "Loading..." at bounding box center [302, 46] width 61 height 16
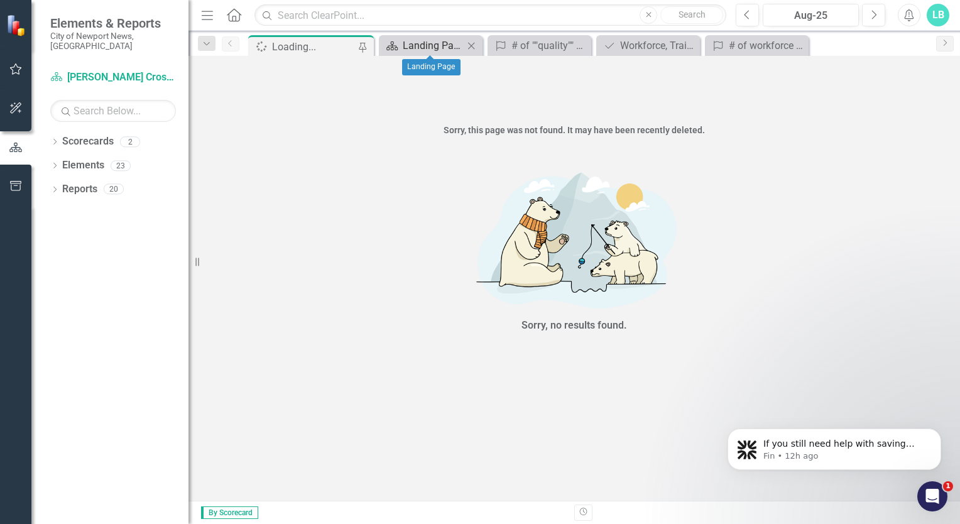
click at [407, 48] on div "Landing Page" at bounding box center [433, 46] width 61 height 16
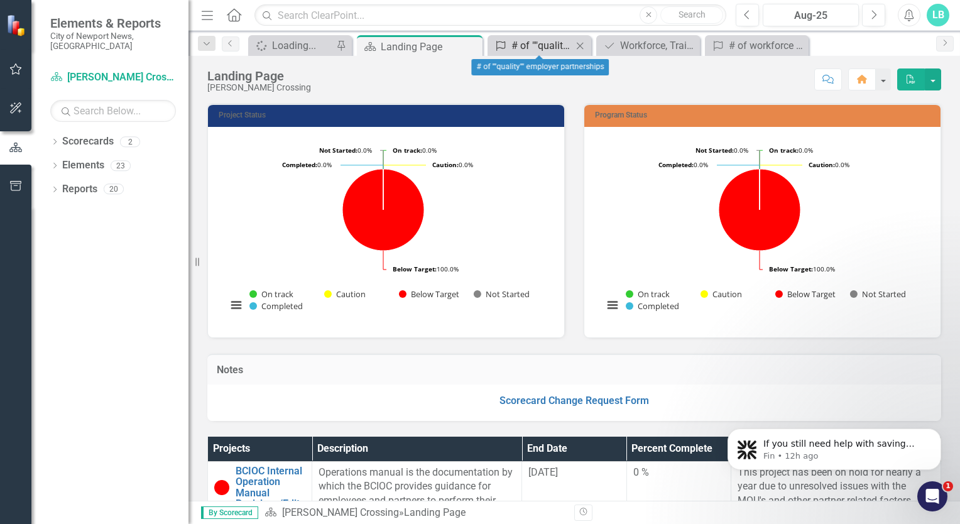
click at [528, 39] on div "# of ""quality"" employer partnerships" at bounding box center [542, 46] width 61 height 16
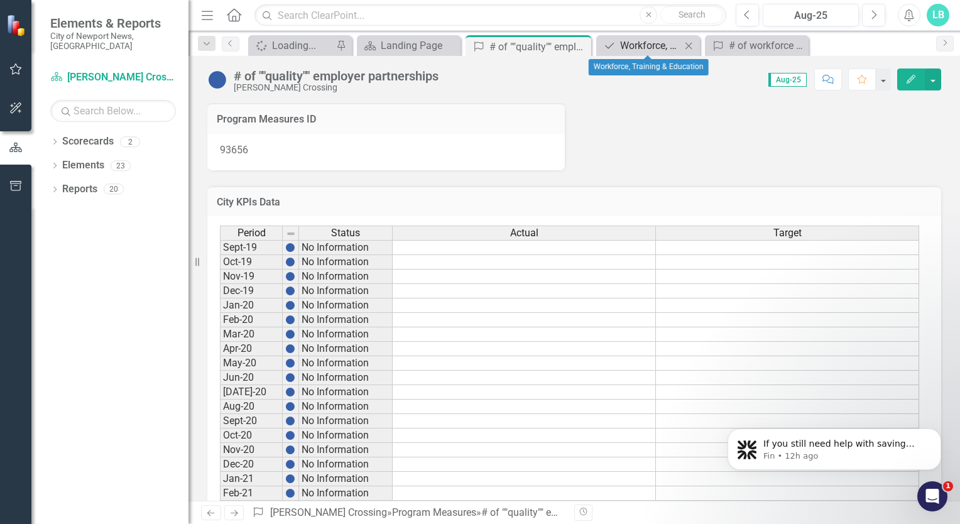
click at [646, 46] on div "Workforce, Training & Education" at bounding box center [650, 46] width 61 height 16
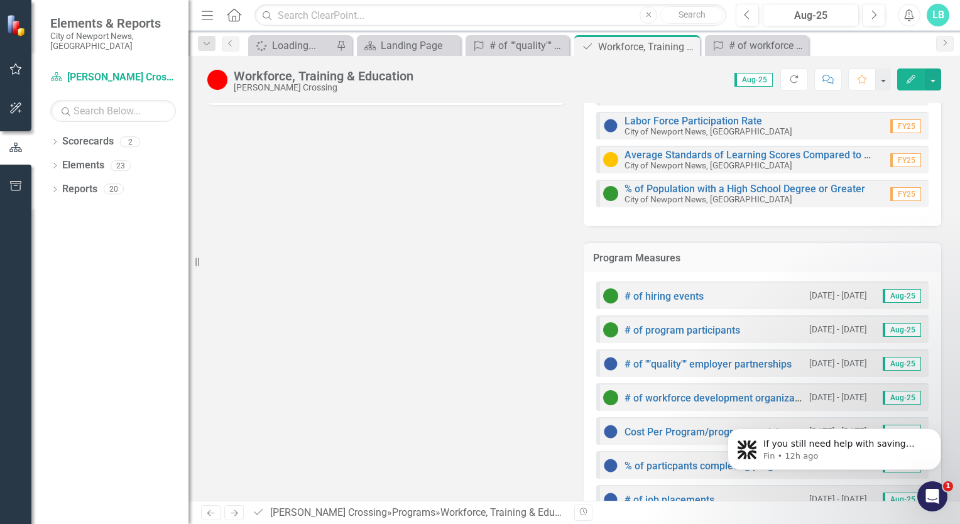
scroll to position [187, 0]
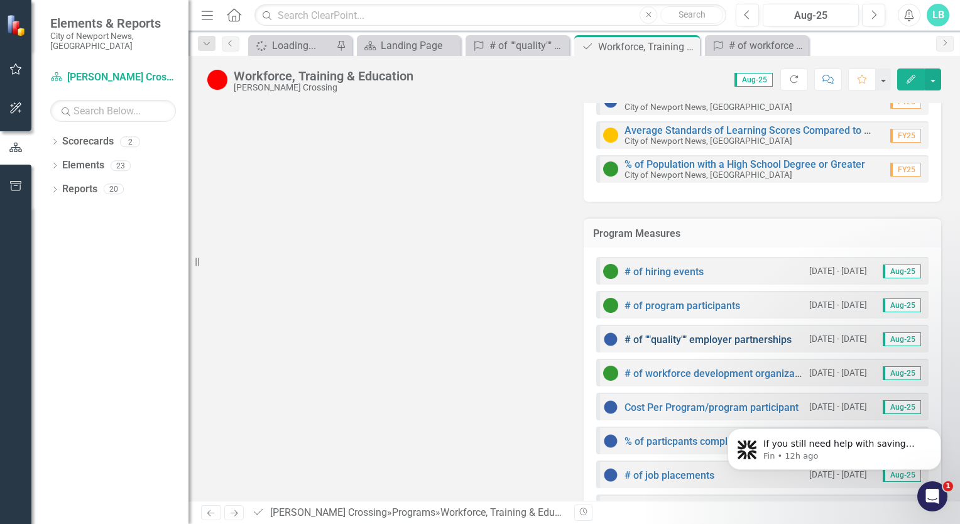
click at [699, 336] on link "# of ""quality"" employer partnerships" at bounding box center [708, 340] width 167 height 12
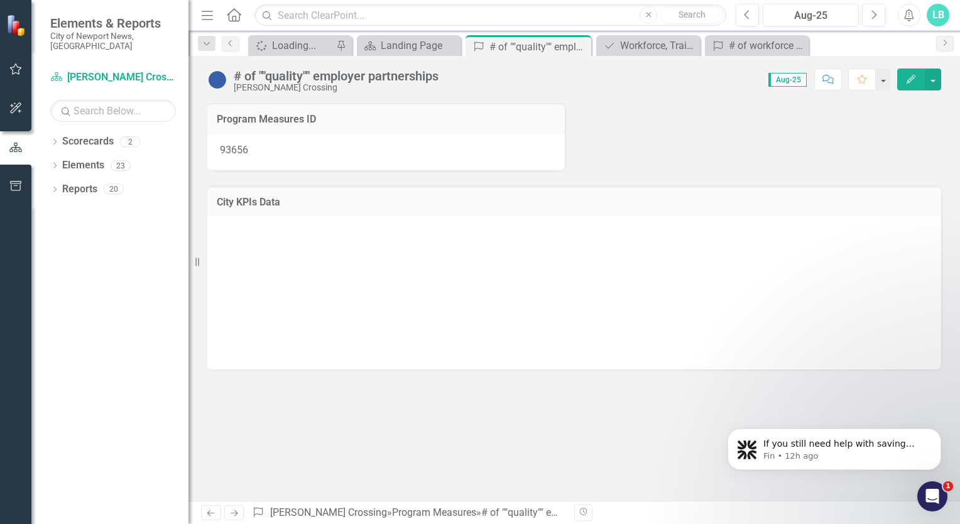
click at [699, 336] on div at bounding box center [574, 289] width 709 height 126
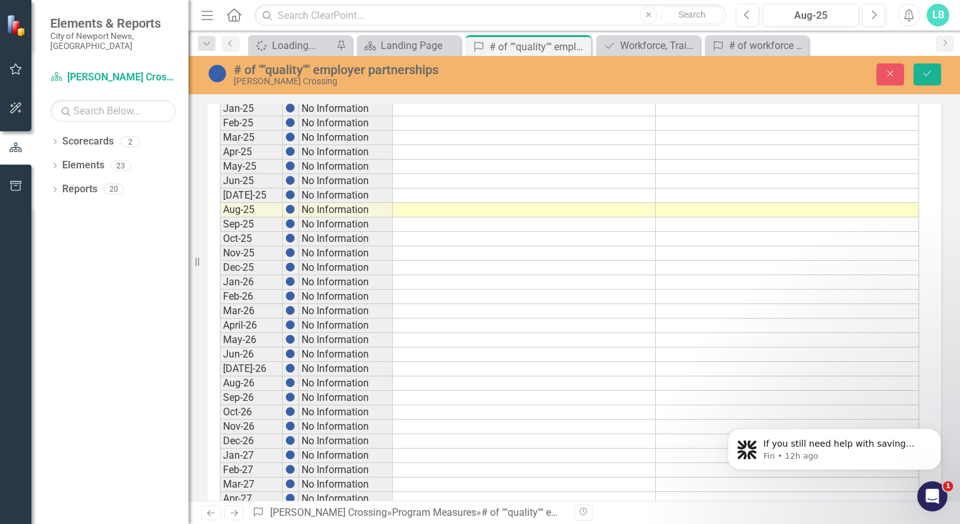
scroll to position [1057, 0]
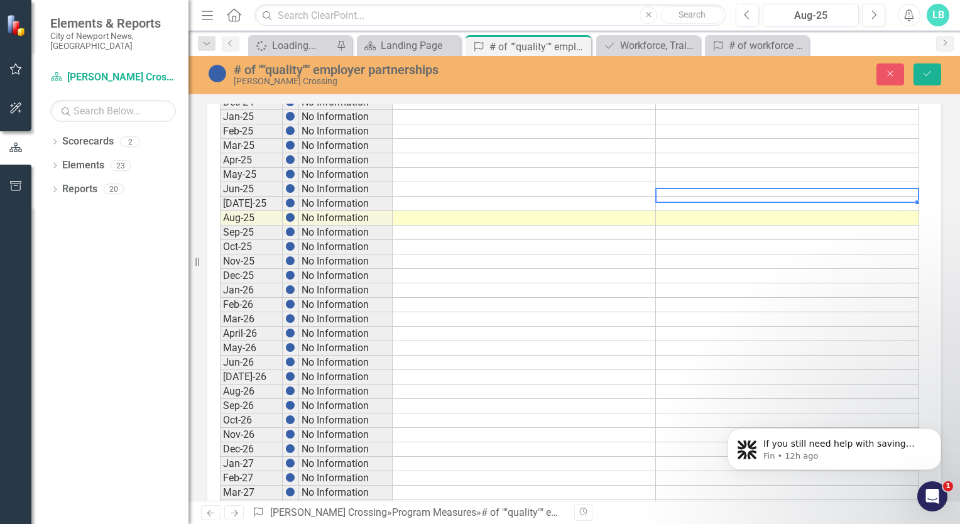
type textarea "3"
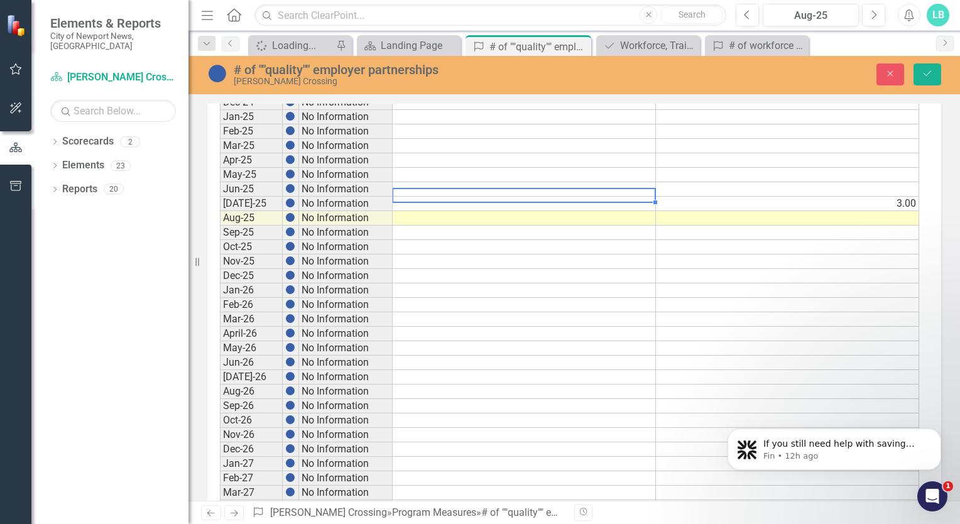
click at [640, 197] on td at bounding box center [524, 204] width 263 height 14
type textarea "3"
click at [719, 211] on td at bounding box center [787, 218] width 263 height 14
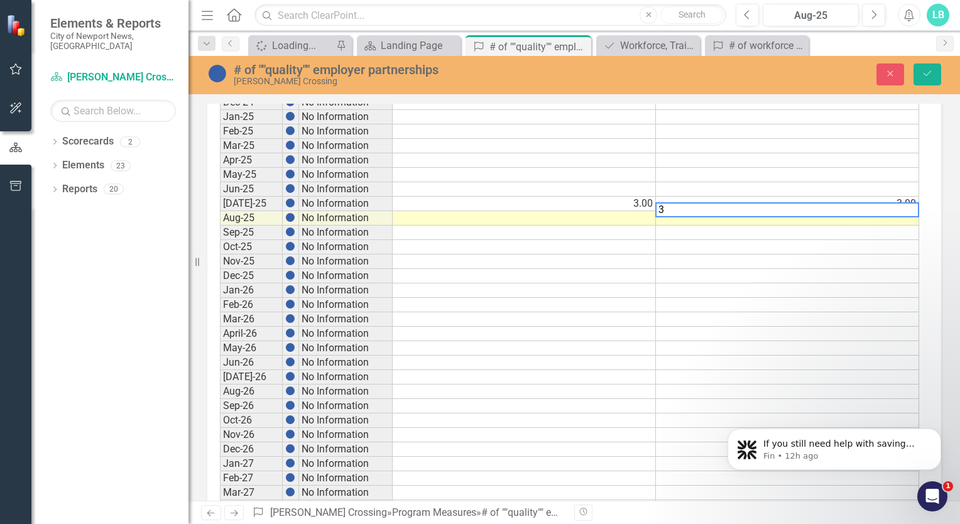
type textarea "3"
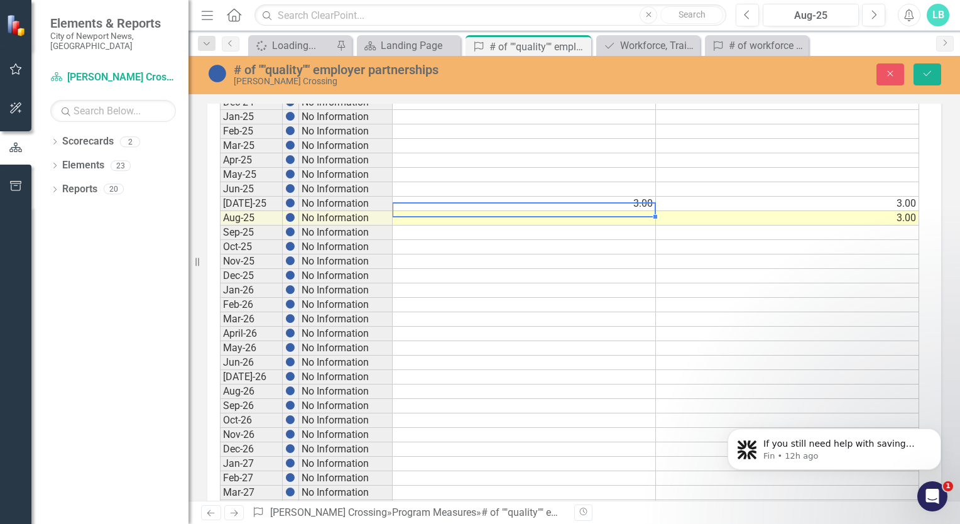
click at [637, 211] on td at bounding box center [524, 218] width 263 height 14
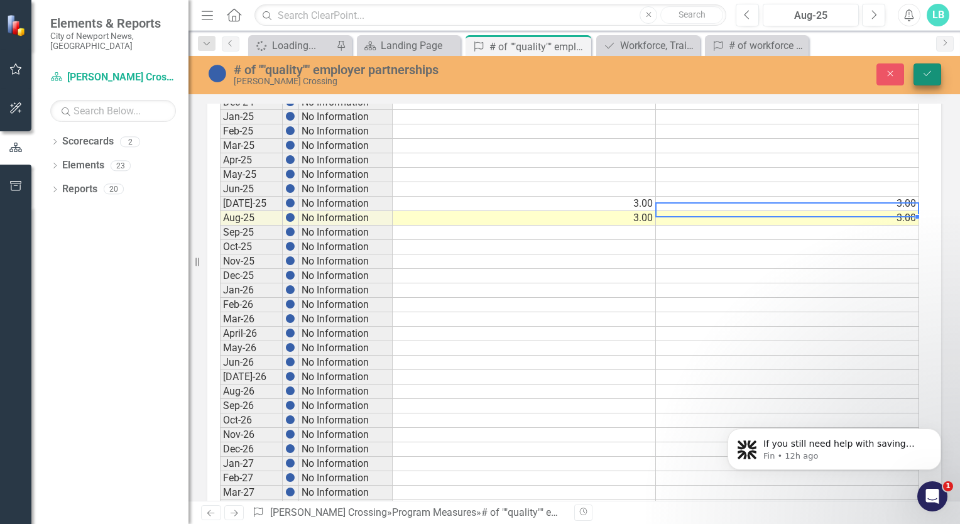
type textarea "3"
click at [929, 74] on icon "submit" at bounding box center [928, 73] width 8 height 5
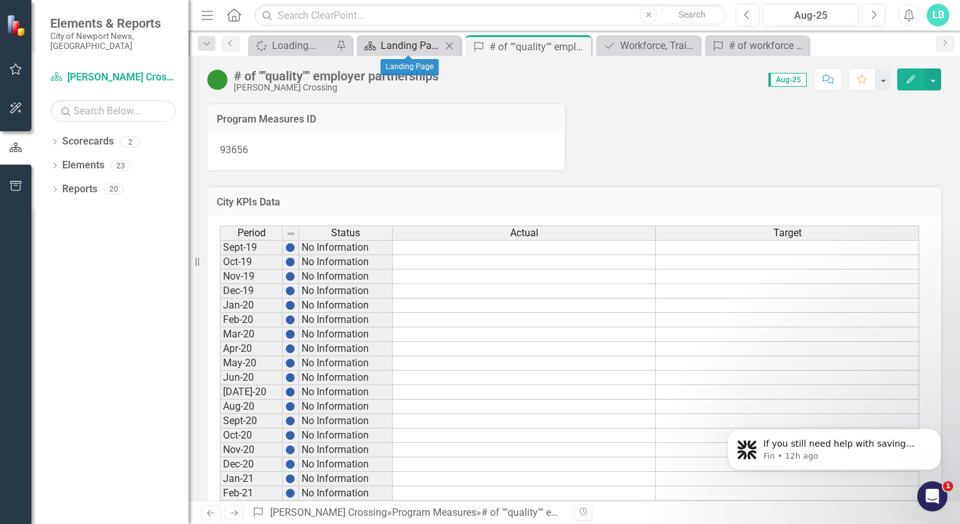
click at [390, 42] on div "Landing Page" at bounding box center [411, 46] width 61 height 16
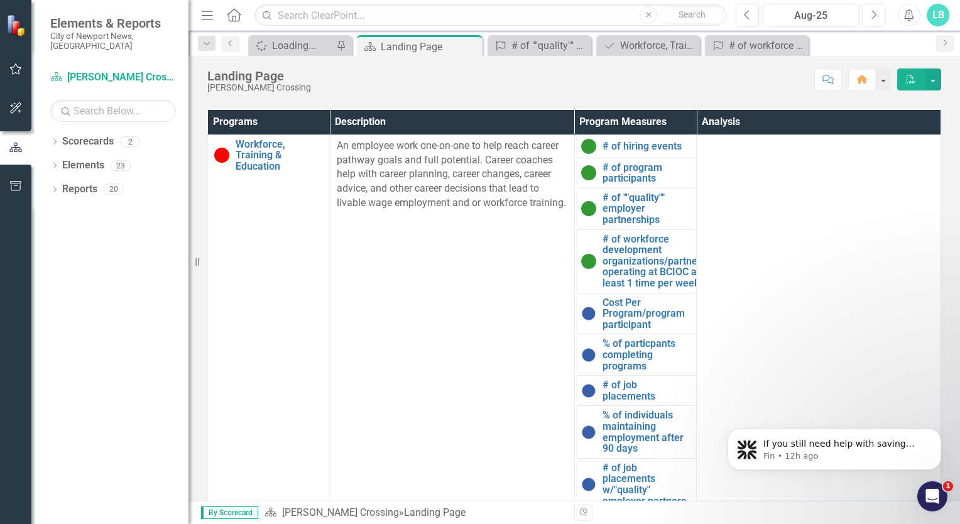
scroll to position [596, 0]
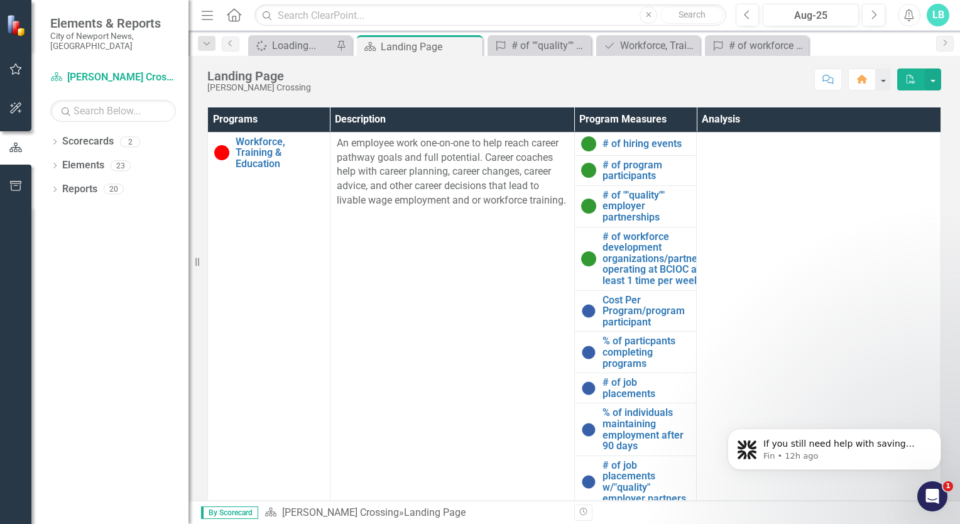
click at [956, 414] on html "If you still need help with saving your analysis, I’m here to assist you. Would…" at bounding box center [834, 446] width 251 height 88
click at [621, 327] on link "Cost Per Program/program participant" at bounding box center [647, 311] width 88 height 33
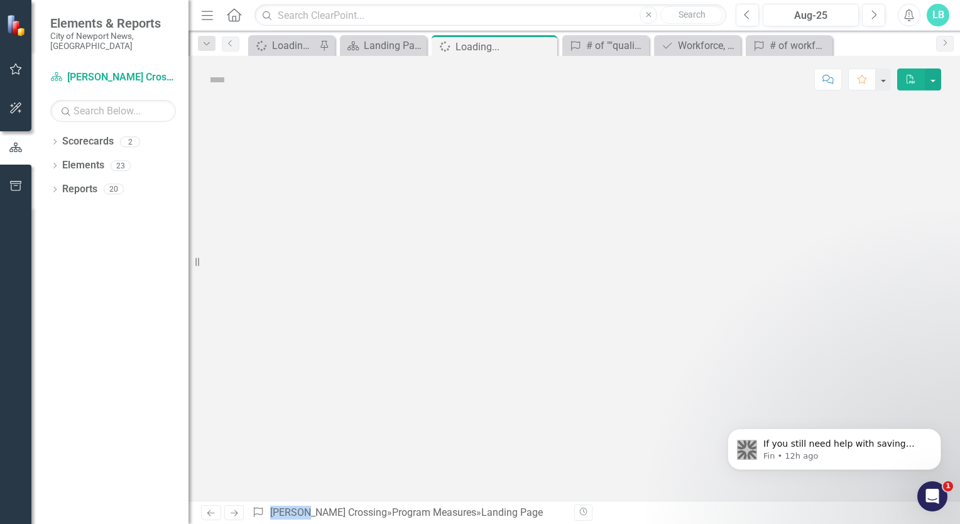
click at [621, 327] on div at bounding box center [575, 302] width 772 height 398
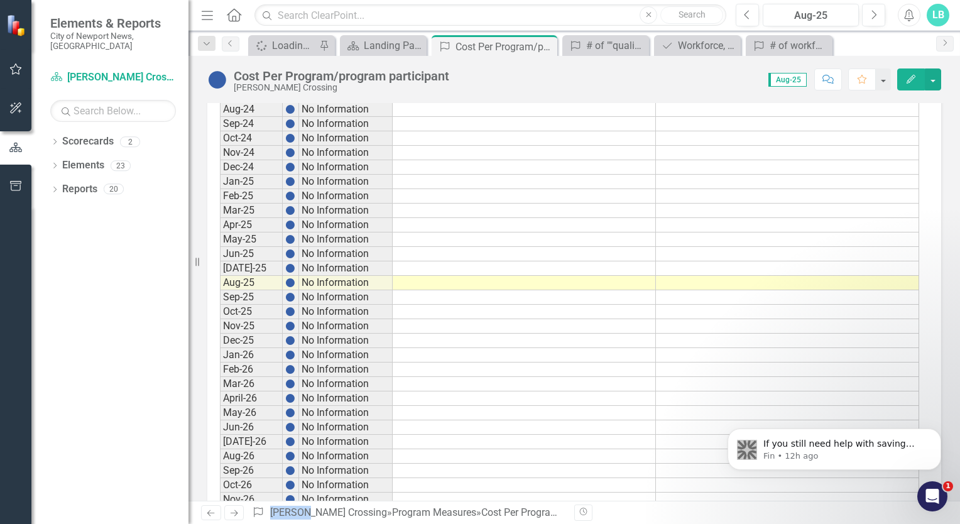
scroll to position [1093, 0]
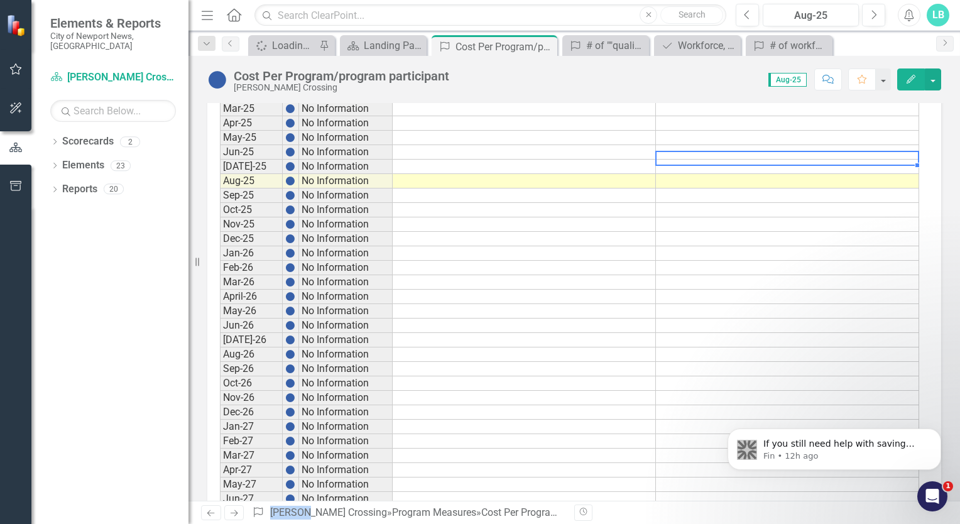
click at [722, 160] on td at bounding box center [787, 167] width 263 height 14
click at [718, 145] on td at bounding box center [787, 152] width 263 height 14
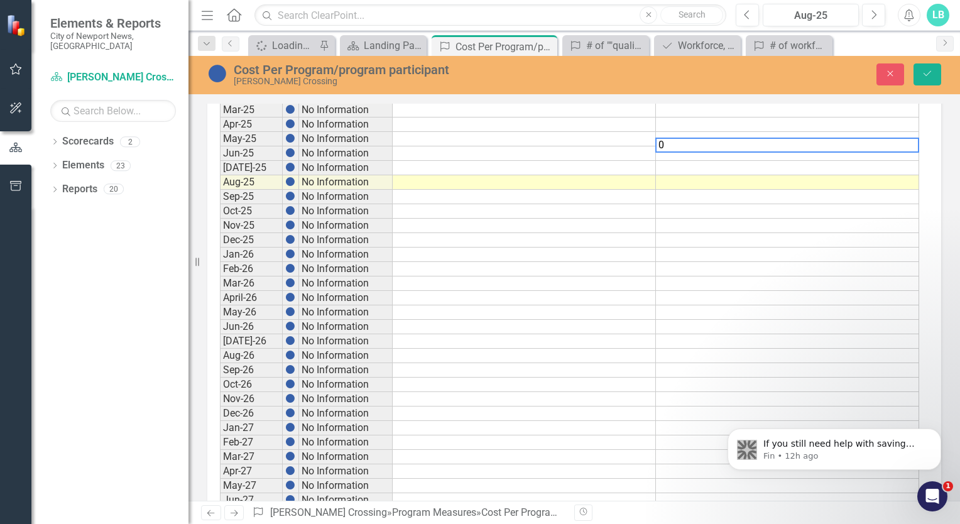
type textarea "0"
click at [672, 161] on td at bounding box center [787, 168] width 263 height 14
type textarea "0"
click at [664, 175] on td at bounding box center [787, 182] width 263 height 14
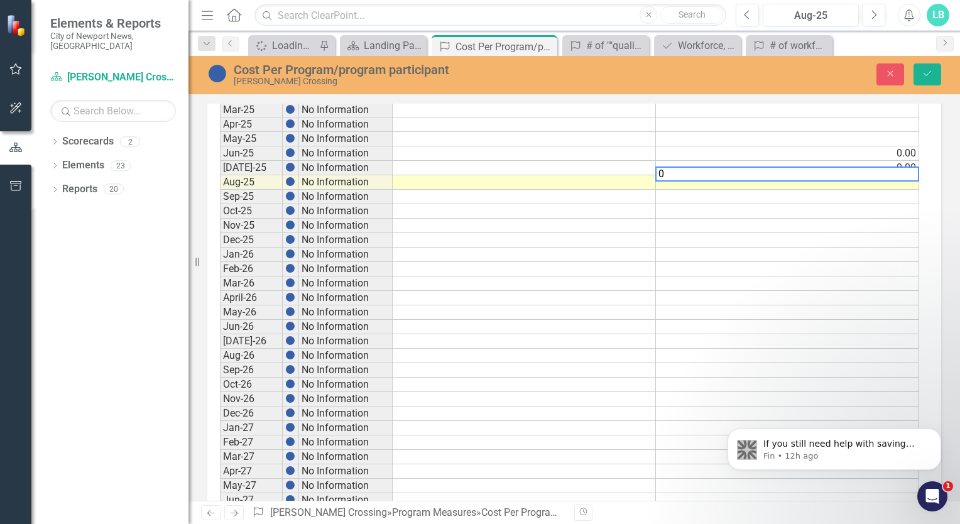
type textarea "0"
click at [618, 148] on td at bounding box center [524, 153] width 263 height 14
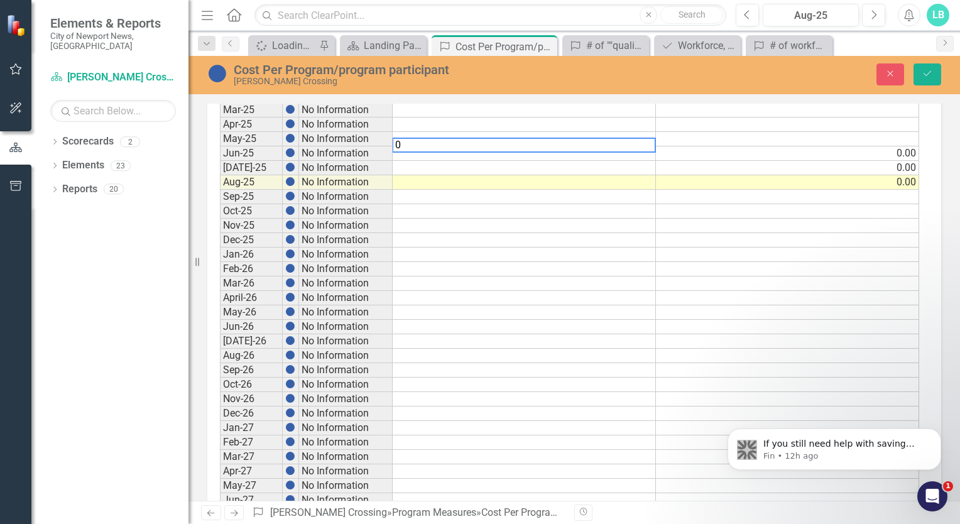
type textarea "0"
click at [627, 175] on td at bounding box center [524, 182] width 263 height 14
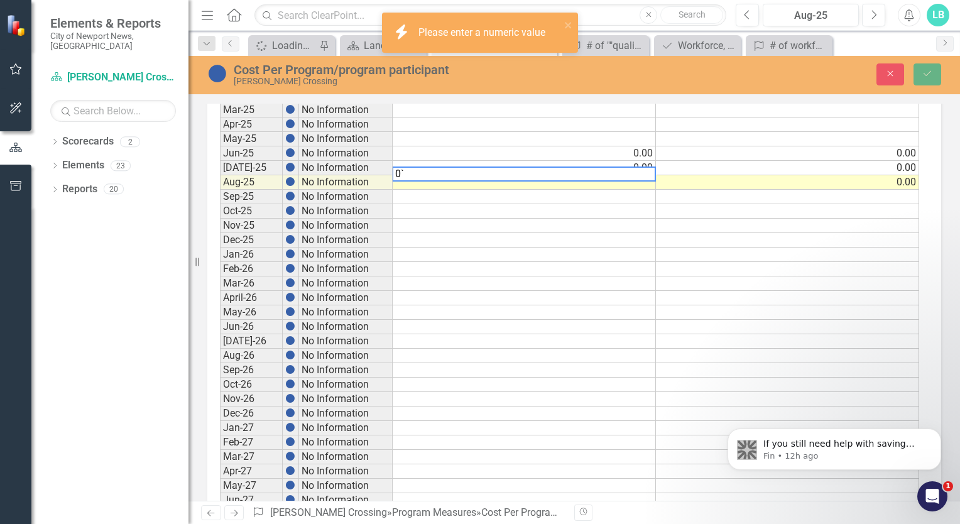
click at [607, 192] on td at bounding box center [524, 197] width 263 height 14
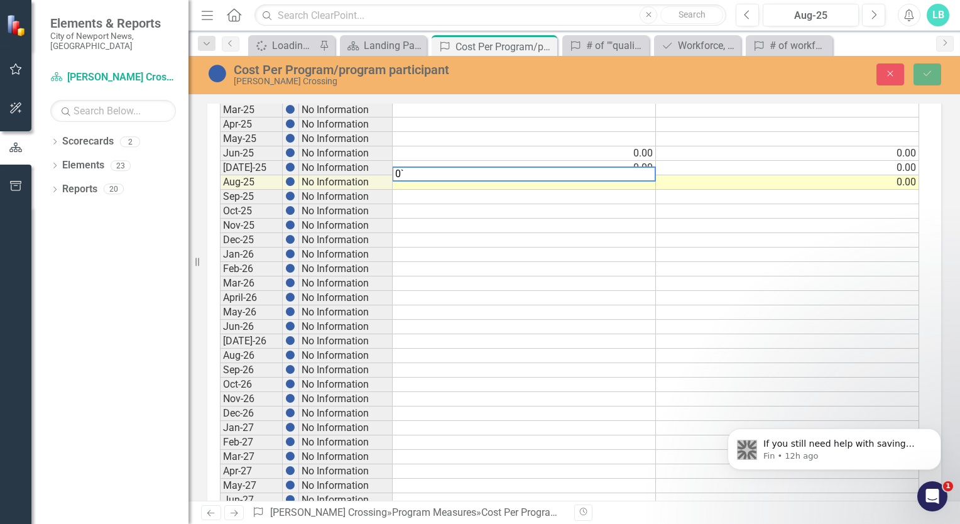
click at [682, 190] on td at bounding box center [787, 197] width 263 height 14
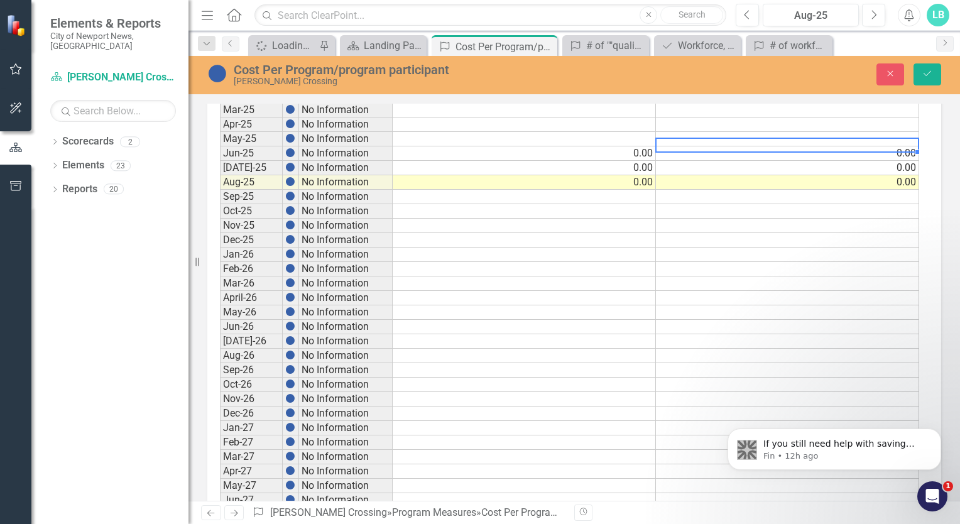
click at [771, 146] on td "0.00" at bounding box center [787, 153] width 263 height 14
click at [761, 161] on td "0.00" at bounding box center [787, 168] width 263 height 14
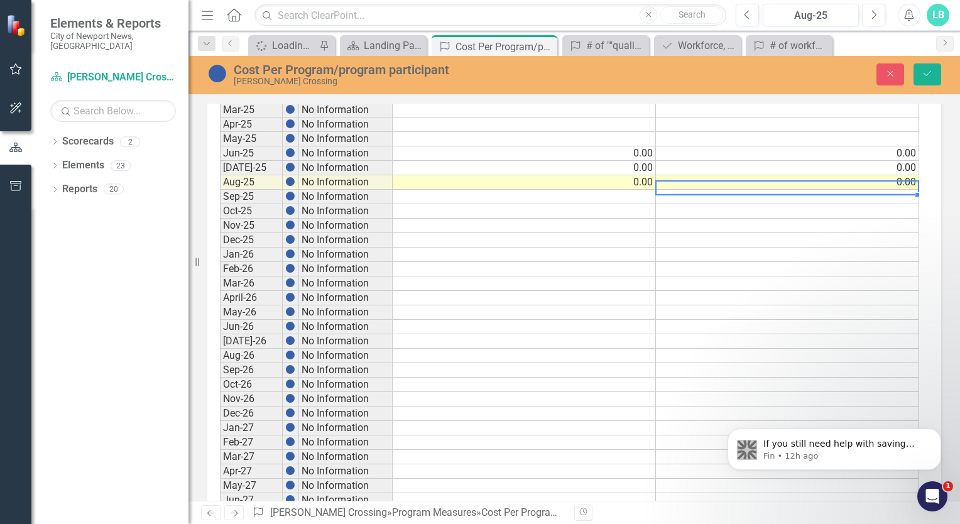
click at [696, 190] on td at bounding box center [787, 197] width 263 height 14
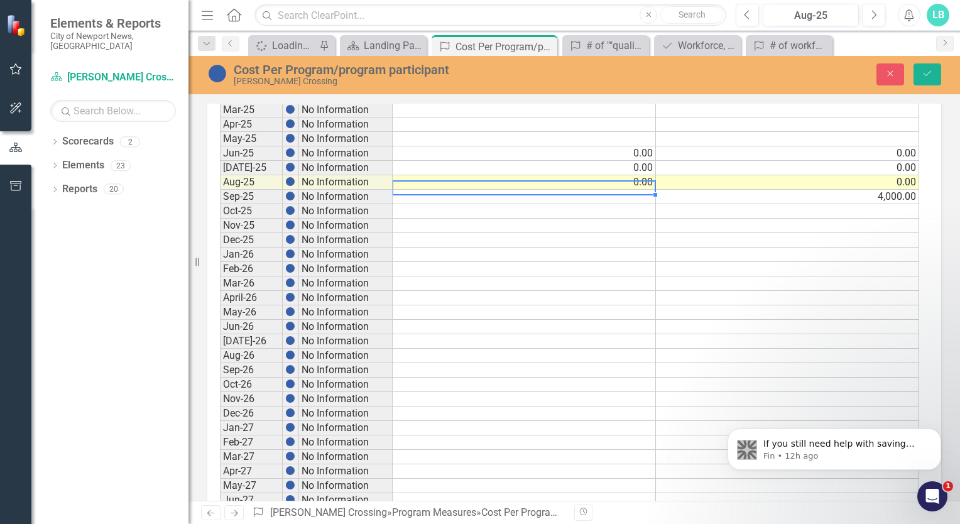
click at [616, 190] on td at bounding box center [524, 197] width 263 height 14
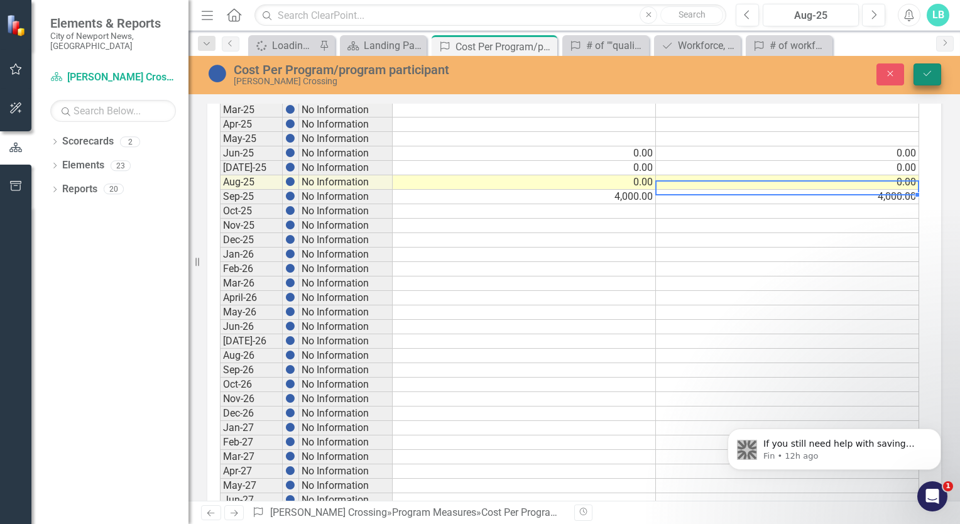
type textarea "4000"
click at [930, 74] on icon "Save" at bounding box center [927, 73] width 11 height 9
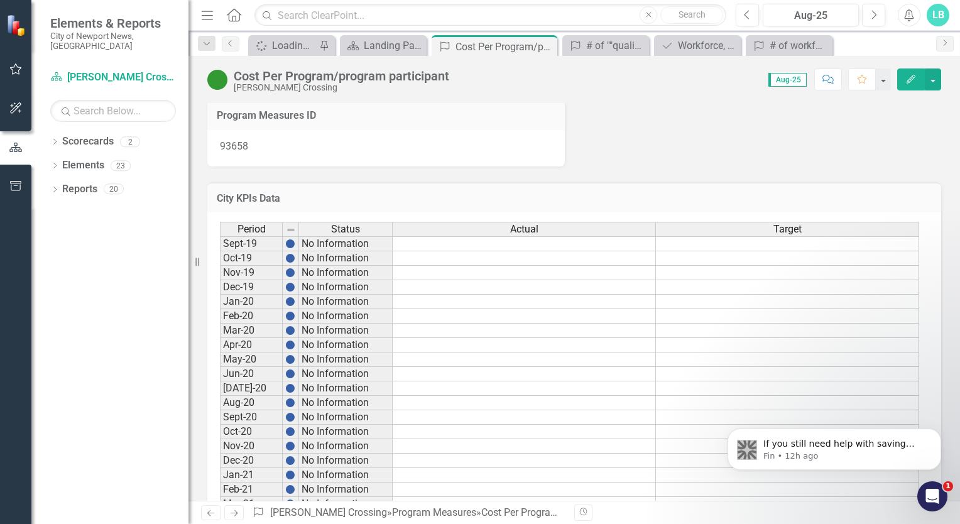
scroll to position [0, 0]
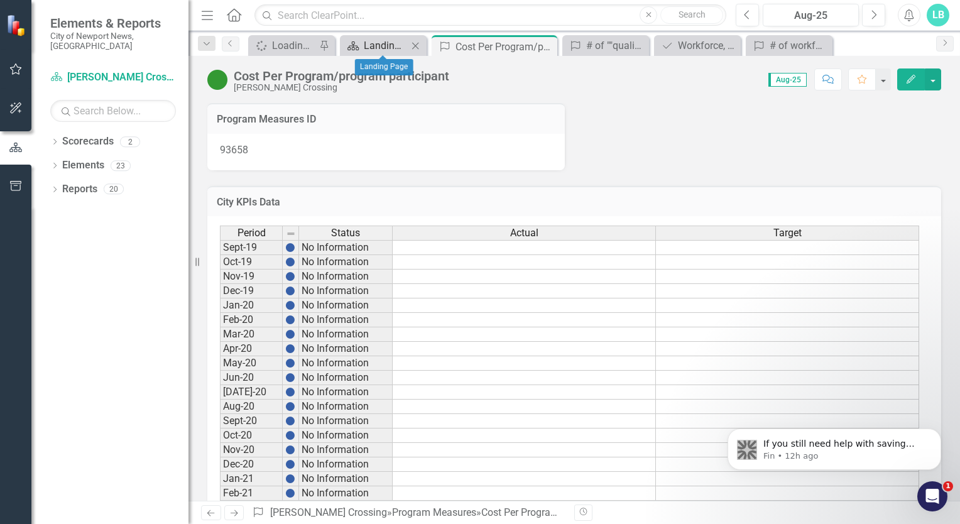
click at [378, 41] on div "Landing Page" at bounding box center [386, 46] width 44 height 16
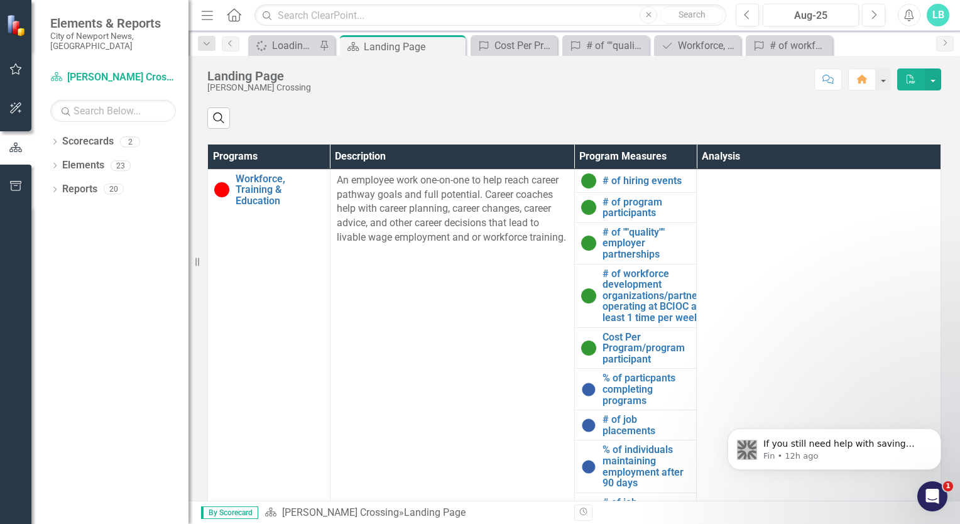
scroll to position [569, 0]
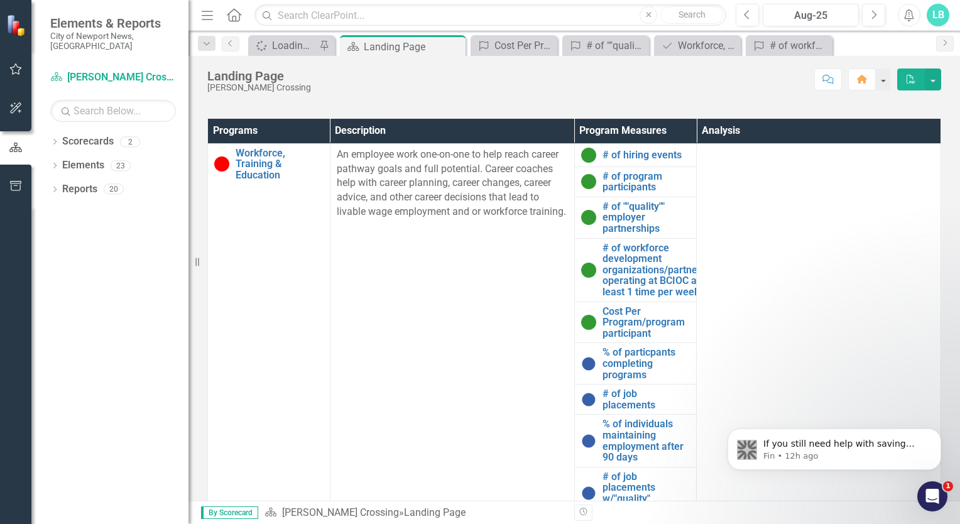
scroll to position [584, 0]
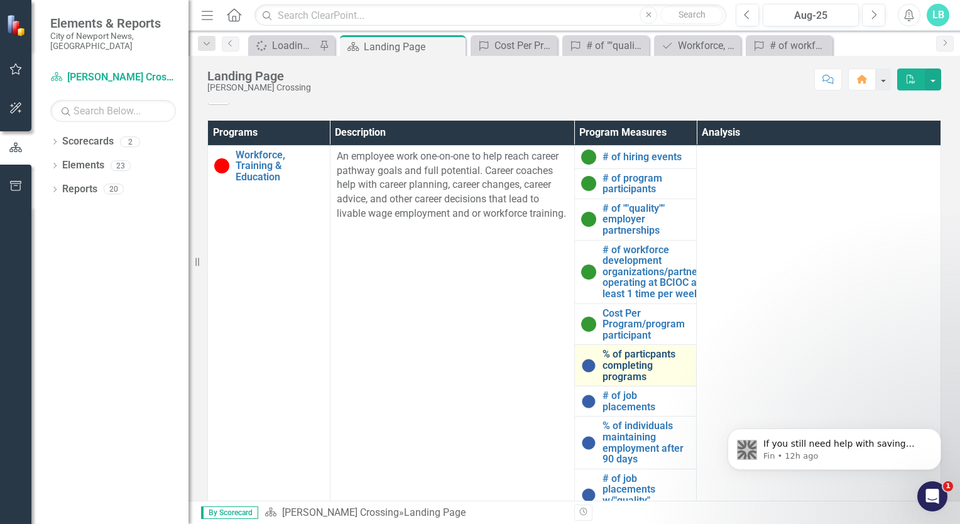
click at [638, 381] on link "% of particpants completing programs" at bounding box center [647, 365] width 88 height 33
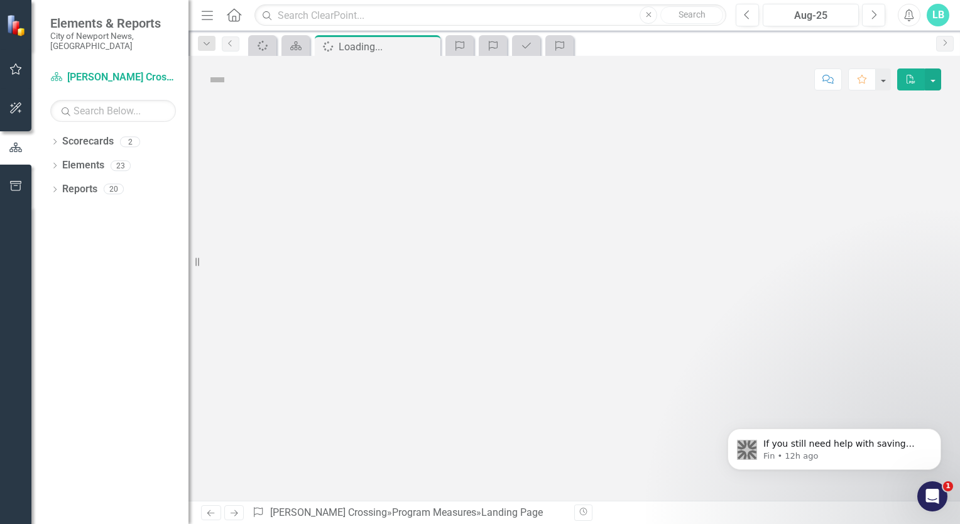
click at [638, 381] on div at bounding box center [575, 302] width 772 height 398
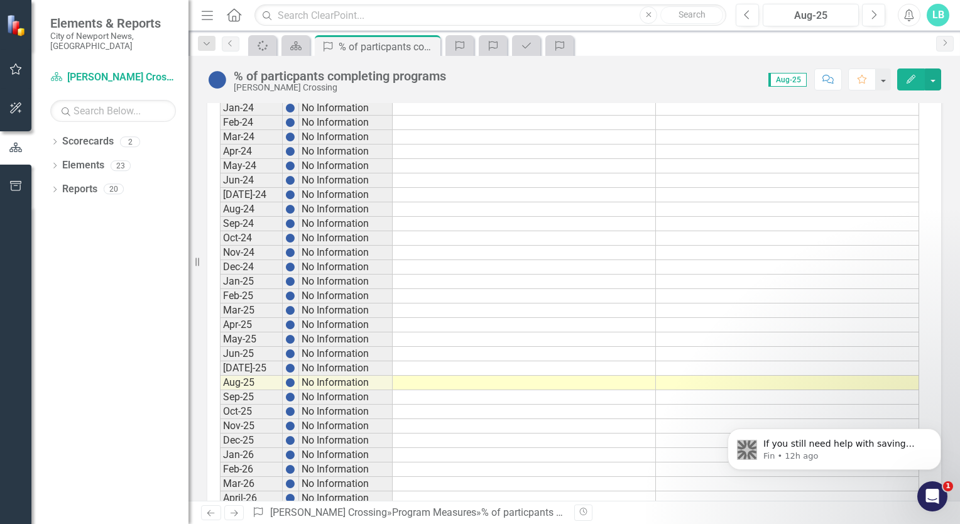
scroll to position [908, 0]
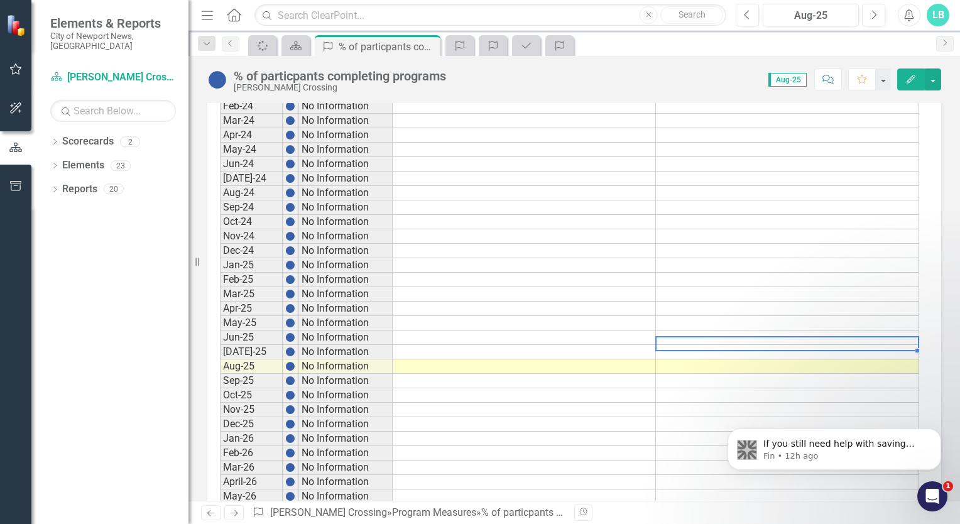
click at [679, 345] on td at bounding box center [787, 352] width 263 height 14
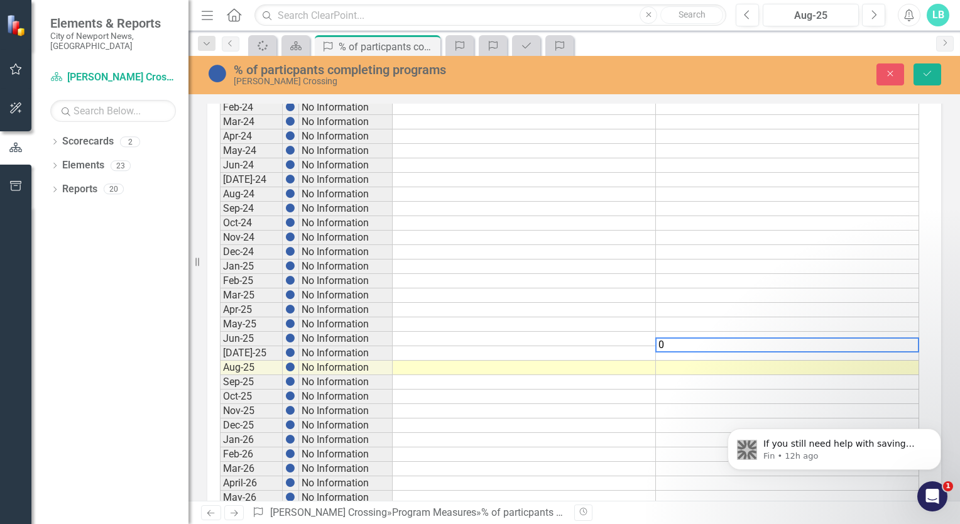
type textarea "0"
click at [616, 346] on td at bounding box center [524, 353] width 263 height 14
click at [690, 361] on td at bounding box center [787, 368] width 263 height 14
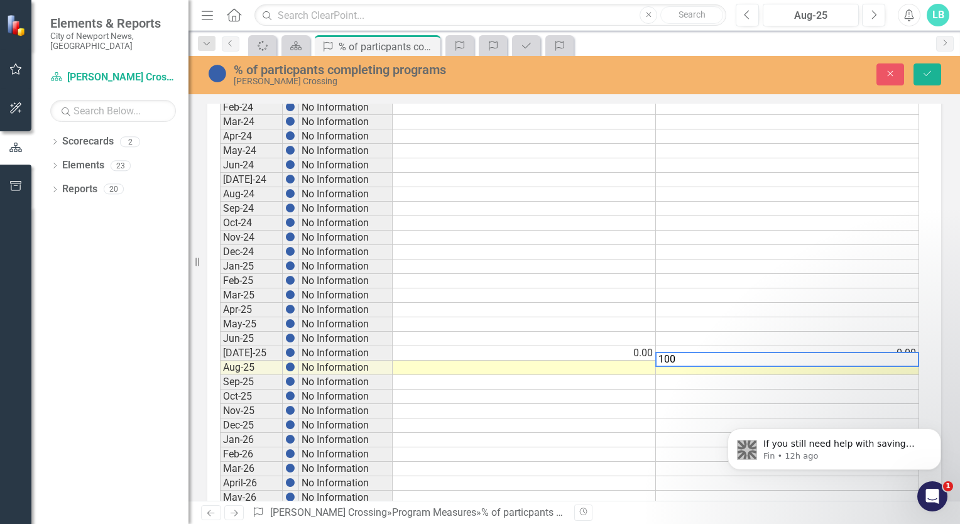
type textarea "100"
click at [636, 361] on td at bounding box center [524, 368] width 263 height 14
click at [697, 375] on td at bounding box center [787, 382] width 263 height 14
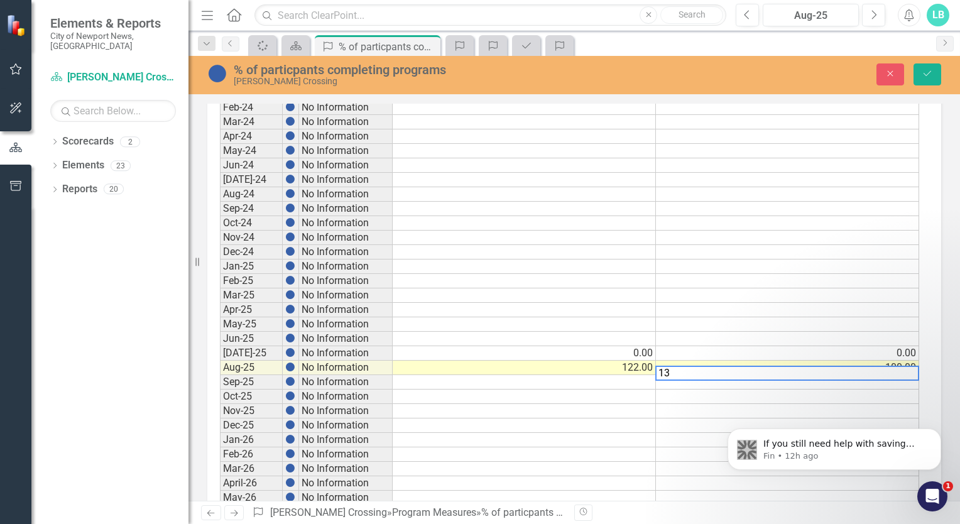
type textarea "13"
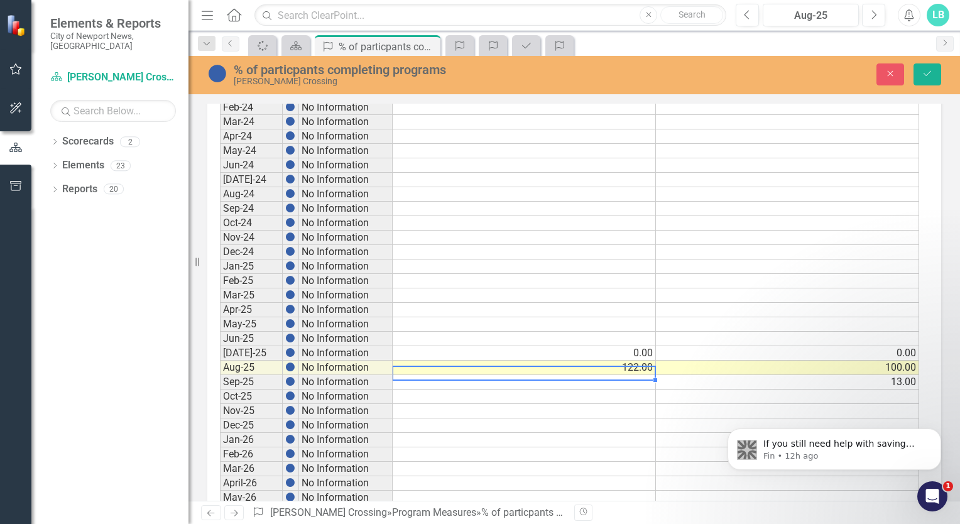
click at [642, 375] on td at bounding box center [524, 382] width 263 height 14
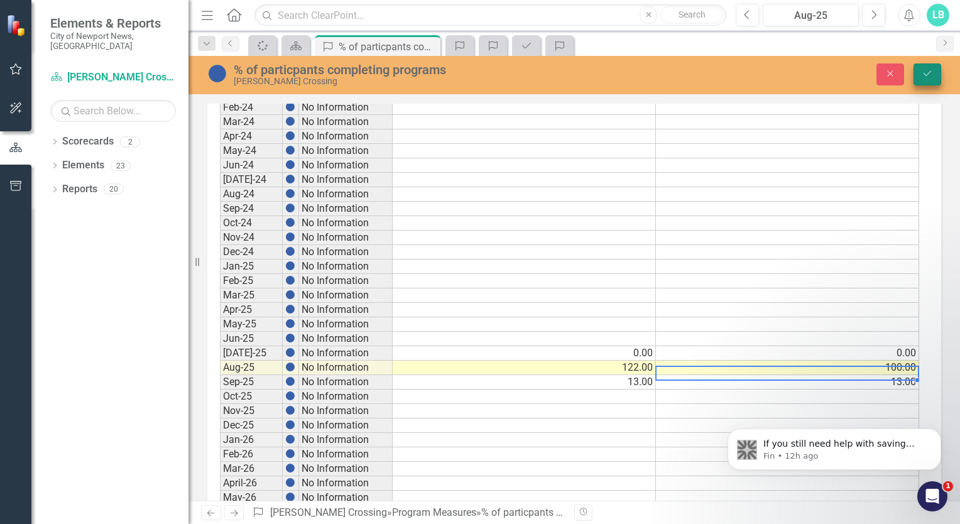
type textarea "13"
click at [924, 70] on icon "Save" at bounding box center [927, 73] width 11 height 9
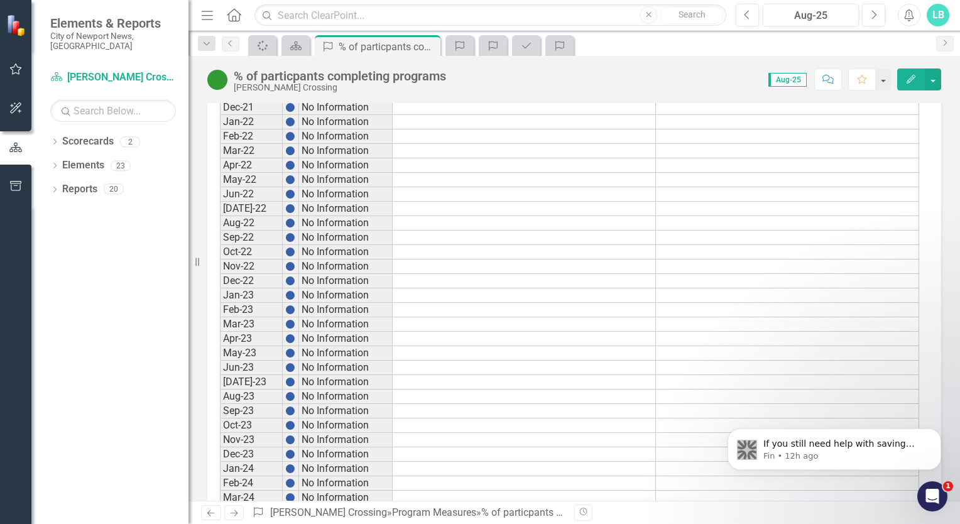
scroll to position [0, 0]
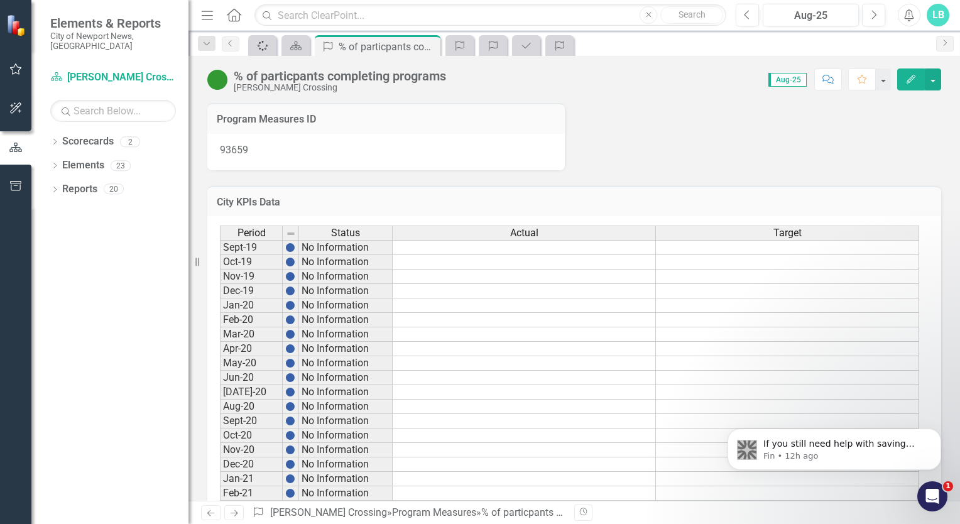
click at [262, 51] on div "Spinner" at bounding box center [260, 46] width 18 height 16
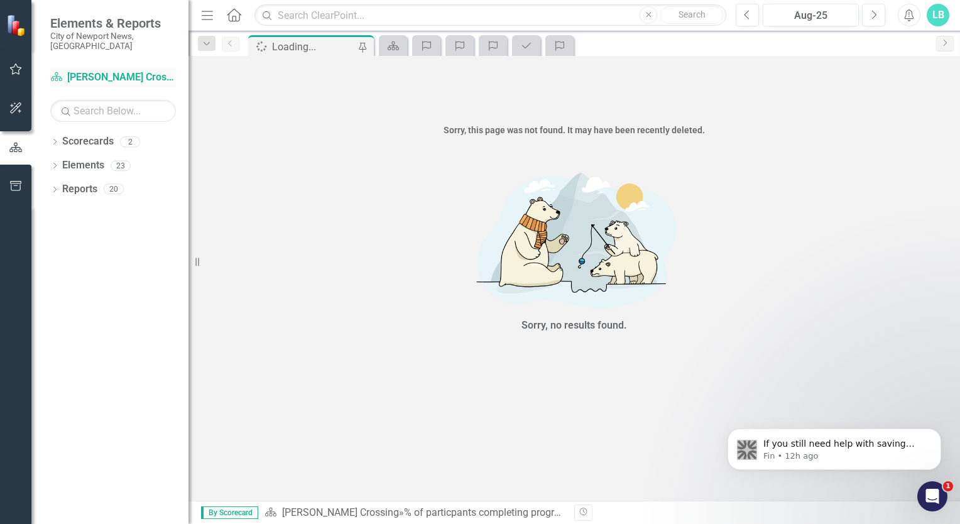
click at [126, 70] on link "Scorecard [PERSON_NAME] Crossing" at bounding box center [113, 77] width 126 height 14
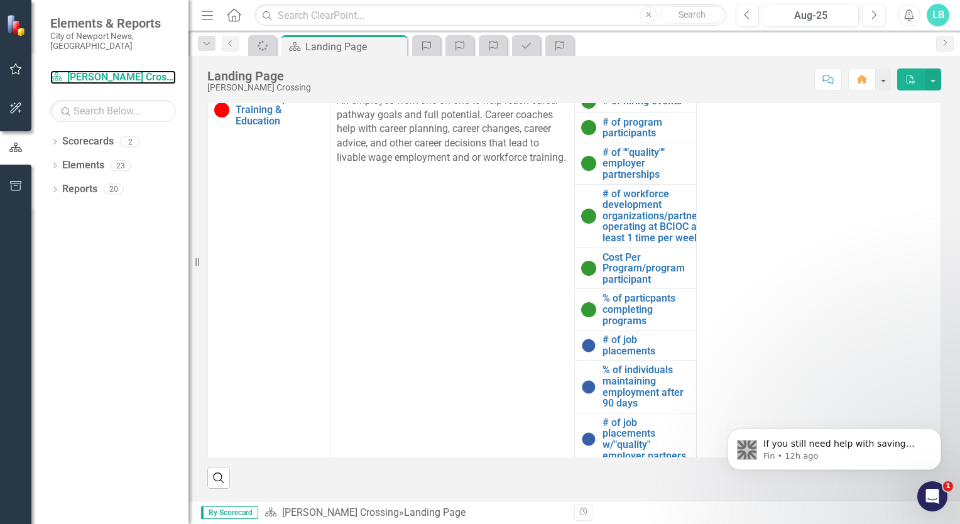
scroll to position [652, 0]
click at [610, 343] on link "# of job placements" at bounding box center [647, 345] width 88 height 22
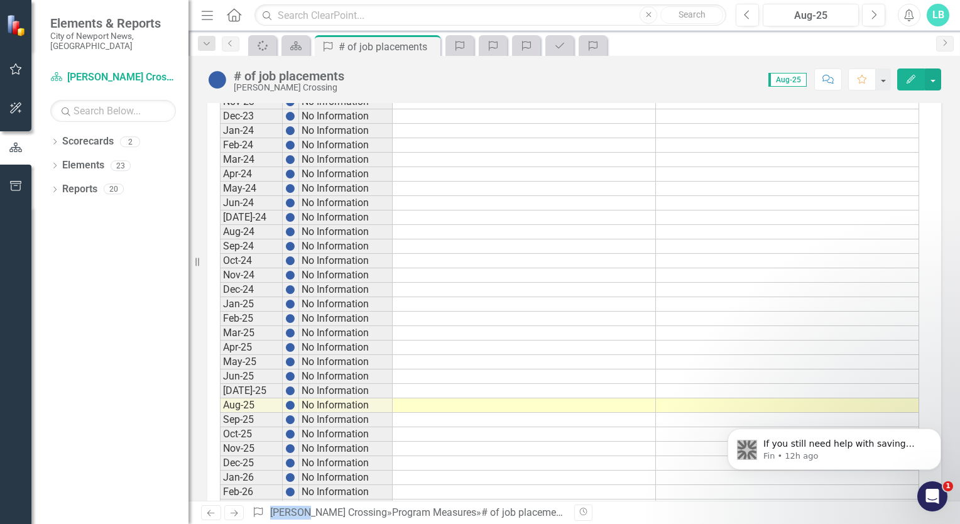
scroll to position [869, 0]
click at [676, 383] on td at bounding box center [787, 390] width 263 height 14
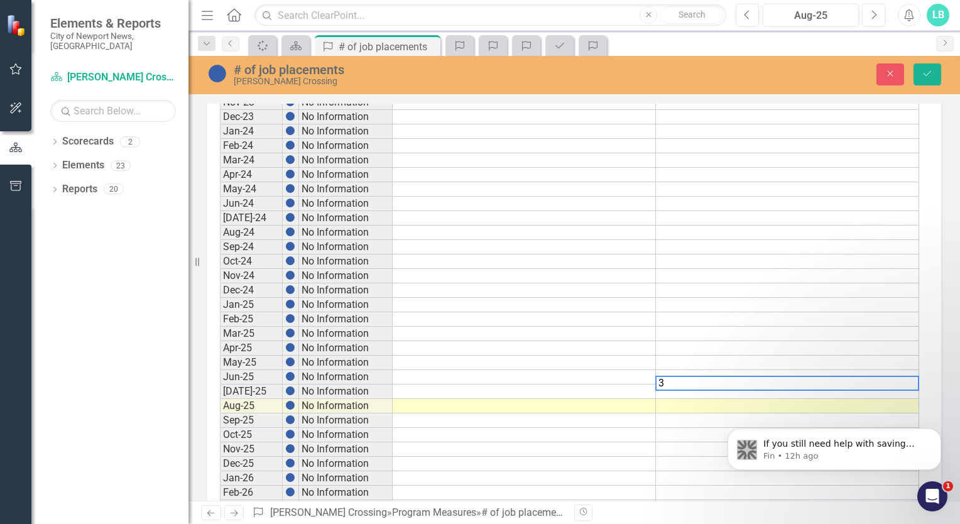
type textarea "3"
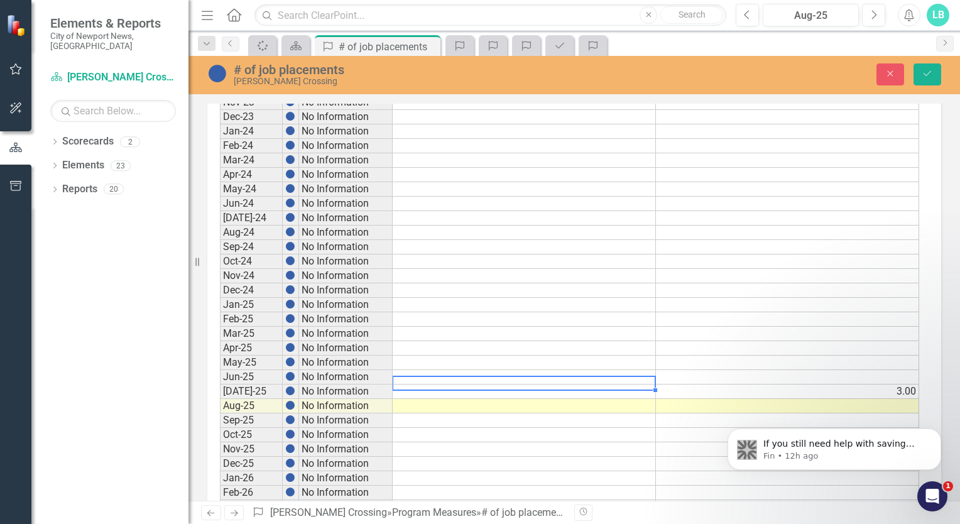
click at [644, 385] on td at bounding box center [524, 392] width 263 height 14
type textarea "3"
click at [762, 399] on td at bounding box center [787, 406] width 263 height 14
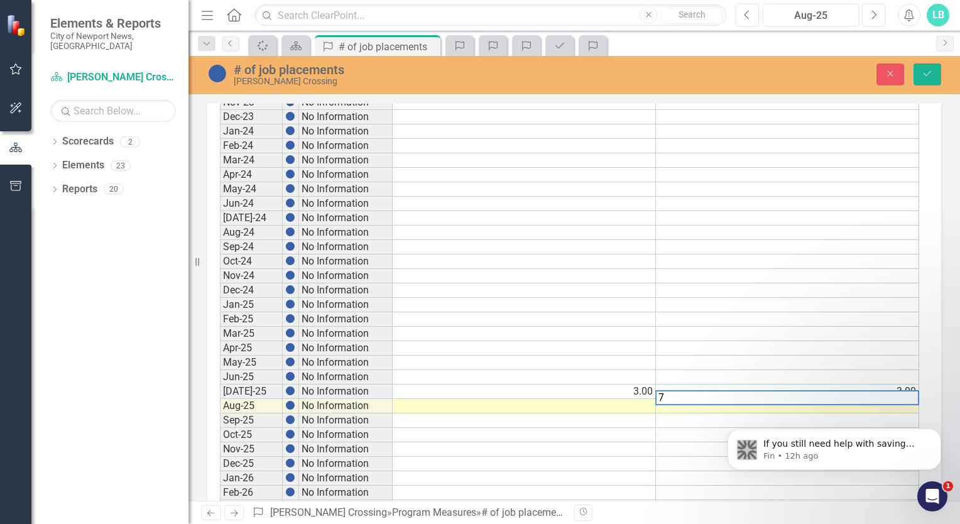
type textarea "7"
click at [645, 400] on td at bounding box center [524, 406] width 263 height 14
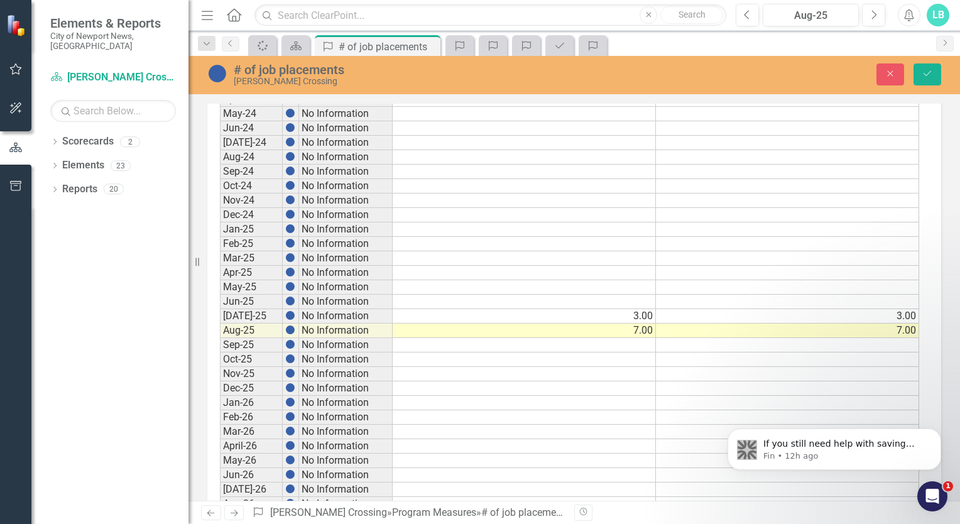
scroll to position [955, 0]
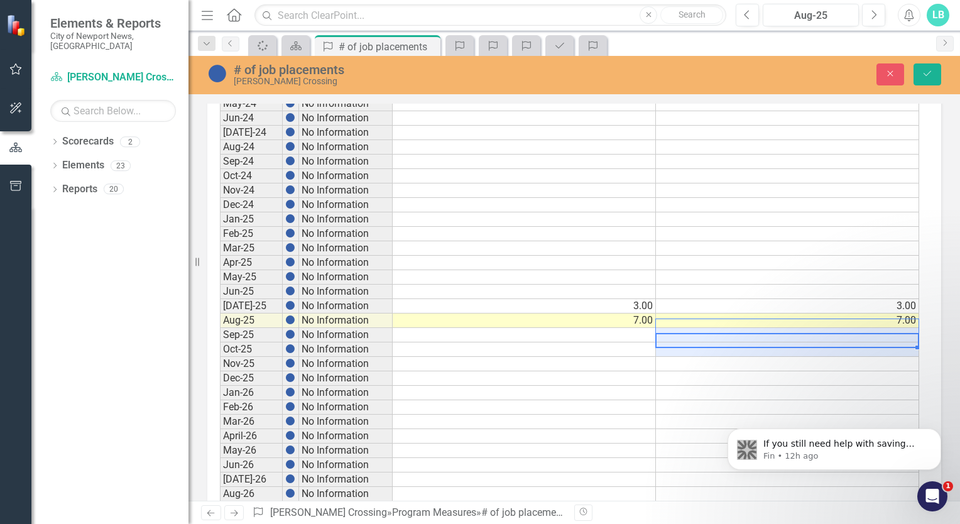
drag, startPoint x: 732, startPoint y: 335, endPoint x: 729, endPoint y: 327, distance: 8.2
click at [729, 327] on tbody "Sept-19 No Information Oct-19 No Information Nov-19 No Information Dec-19 No In…" at bounding box center [570, 10] width 700 height 1446
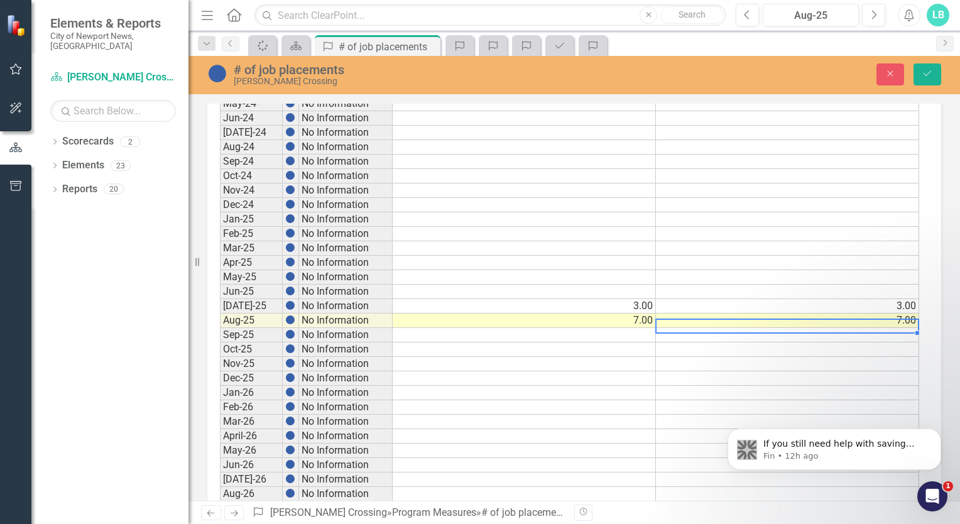
click at [729, 328] on td at bounding box center [787, 335] width 263 height 14
type textarea "12"
click at [634, 329] on td at bounding box center [524, 335] width 263 height 14
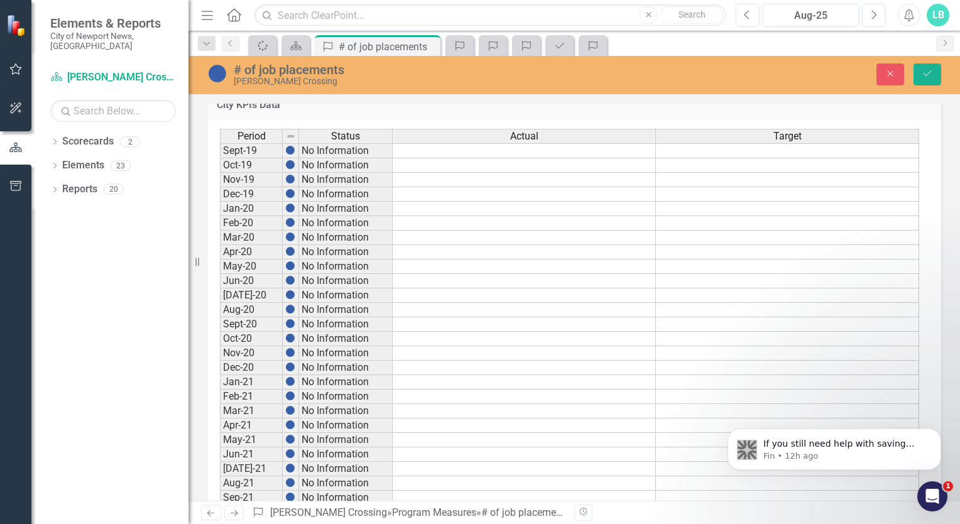
scroll to position [57, 0]
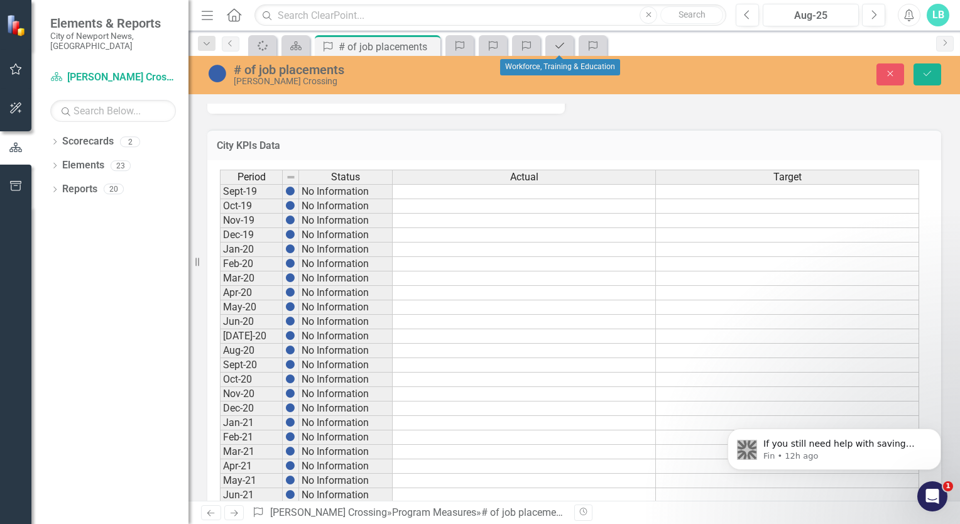
type textarea "12"
click at [556, 41] on icon "Program" at bounding box center [560, 46] width 13 height 10
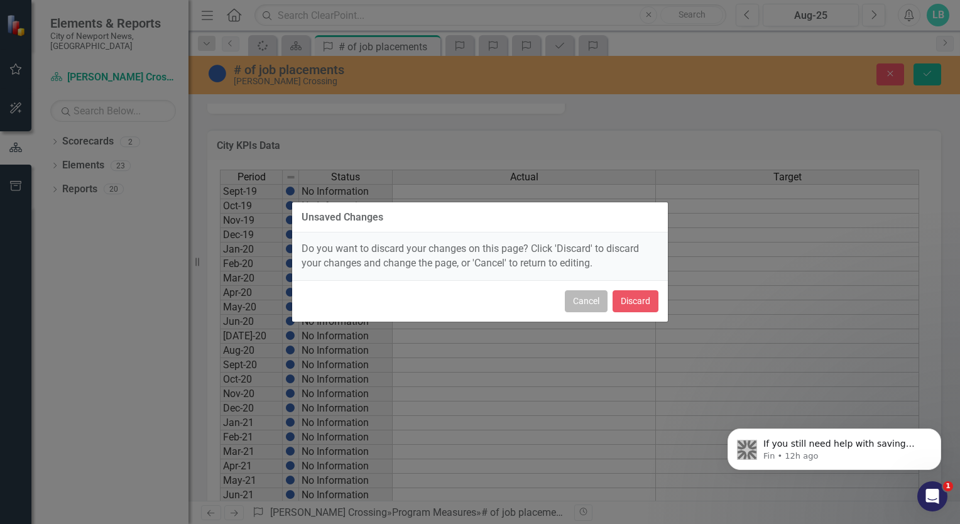
click at [592, 306] on button "Cancel" at bounding box center [586, 301] width 43 height 22
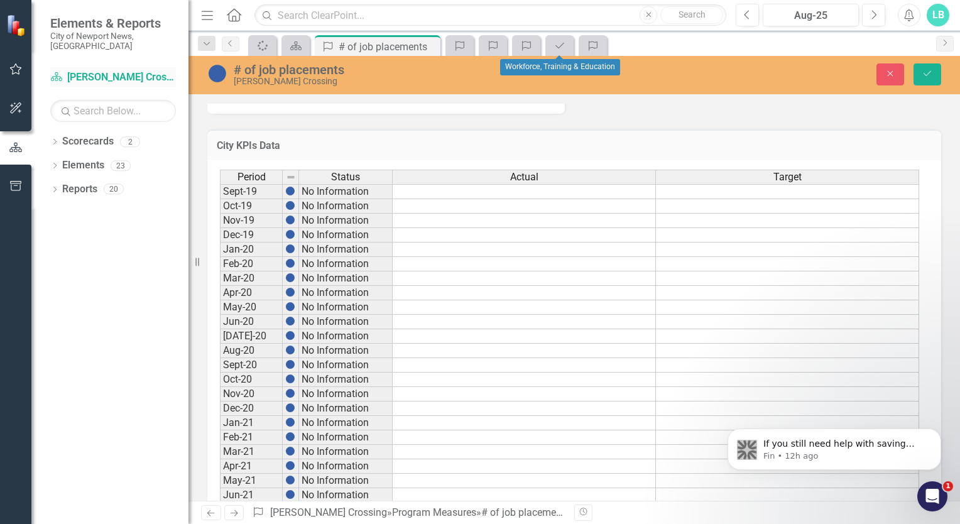
click at [97, 70] on link "Scorecard [PERSON_NAME] Crossing" at bounding box center [113, 77] width 126 height 14
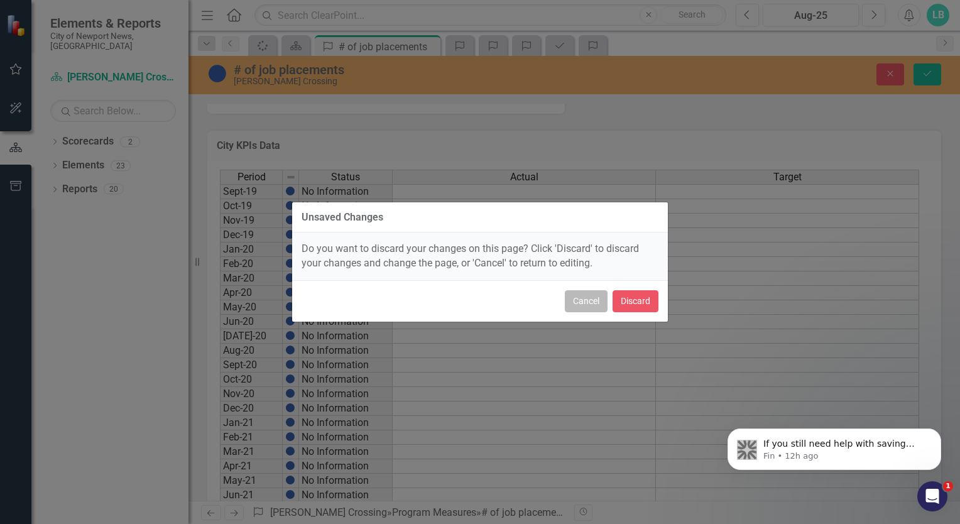
click at [592, 307] on button "Cancel" at bounding box center [586, 301] width 43 height 22
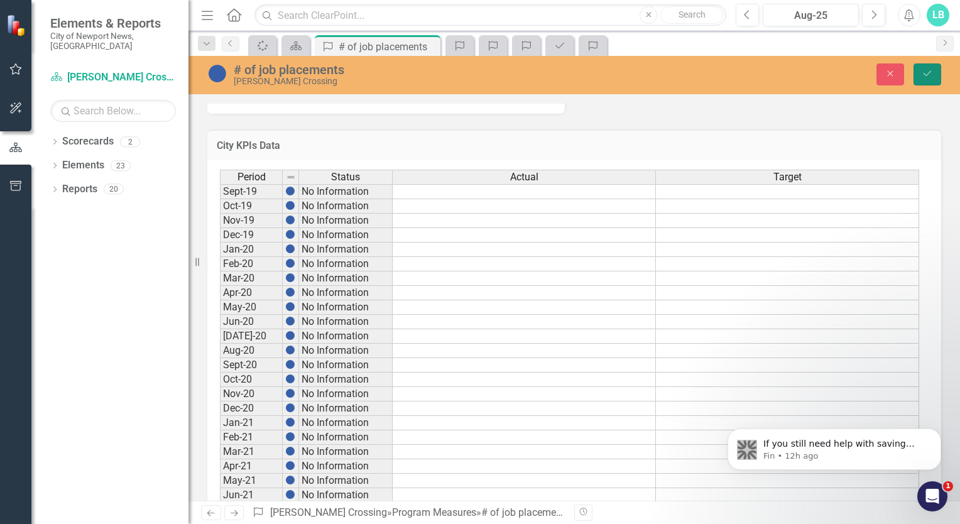
click at [921, 74] on button "Save" at bounding box center [928, 74] width 28 height 22
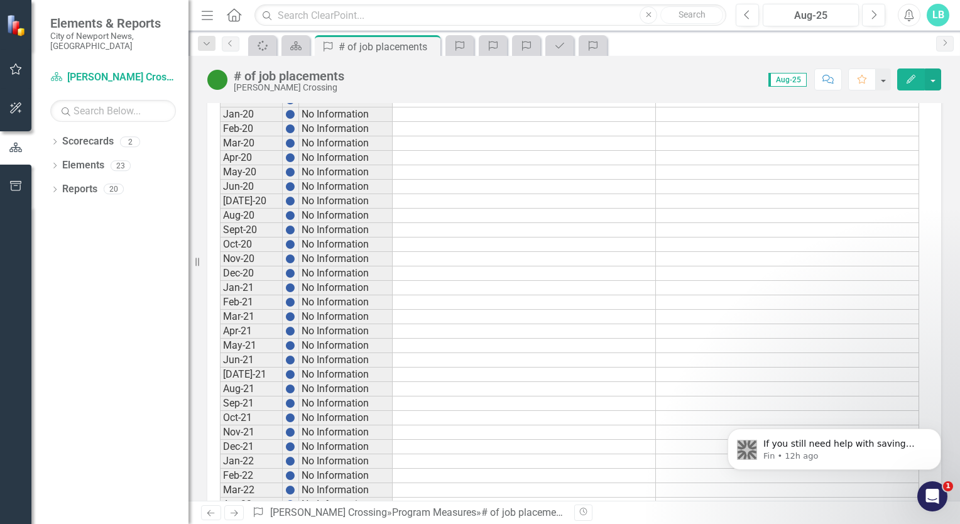
scroll to position [0, 0]
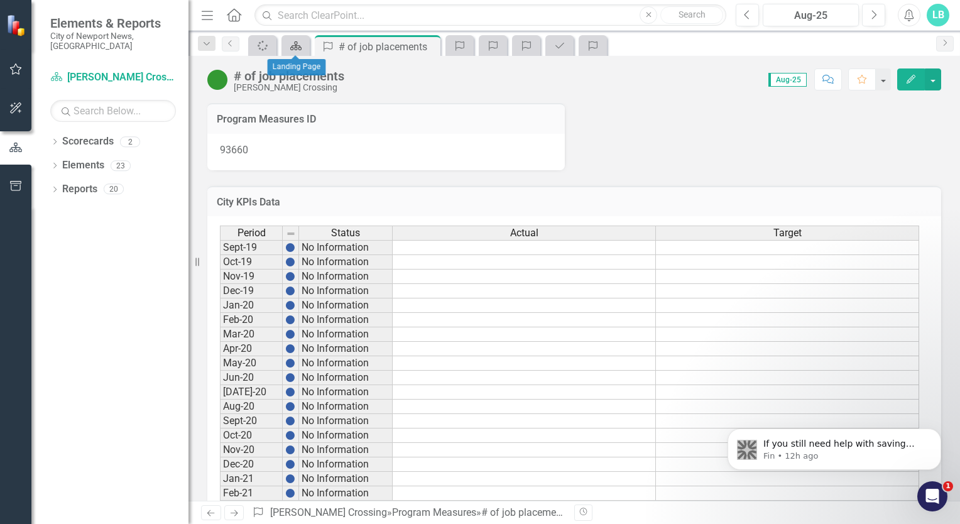
click at [299, 44] on icon "Scorecard" at bounding box center [296, 46] width 13 height 10
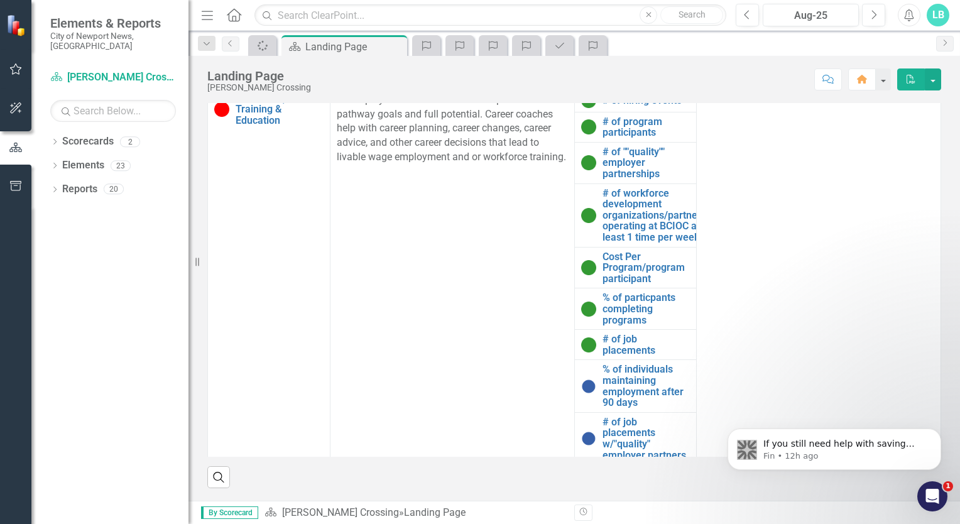
scroll to position [652, 0]
drag, startPoint x: 958, startPoint y: 391, endPoint x: 245, endPoint y: 31, distance: 799.2
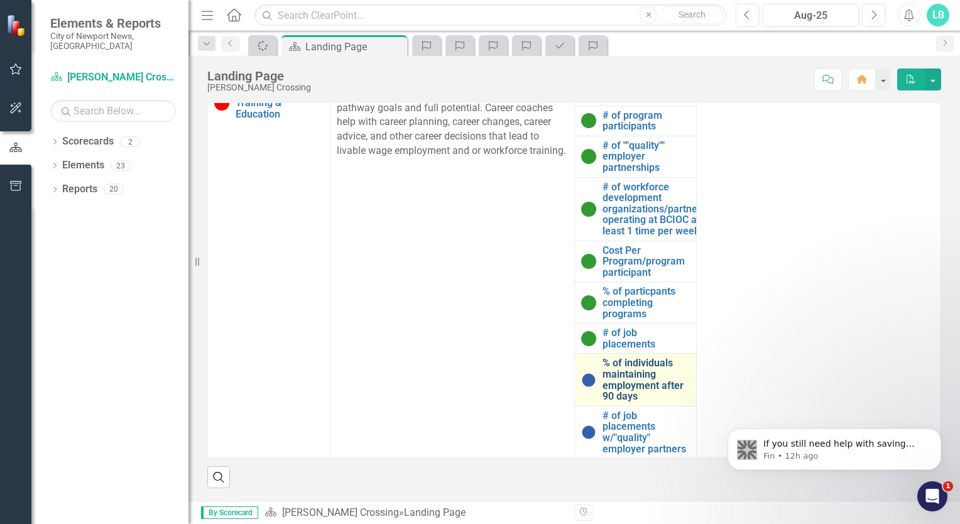
click at [636, 387] on link "% of individuals maintaining employment after 90 days" at bounding box center [647, 380] width 88 height 44
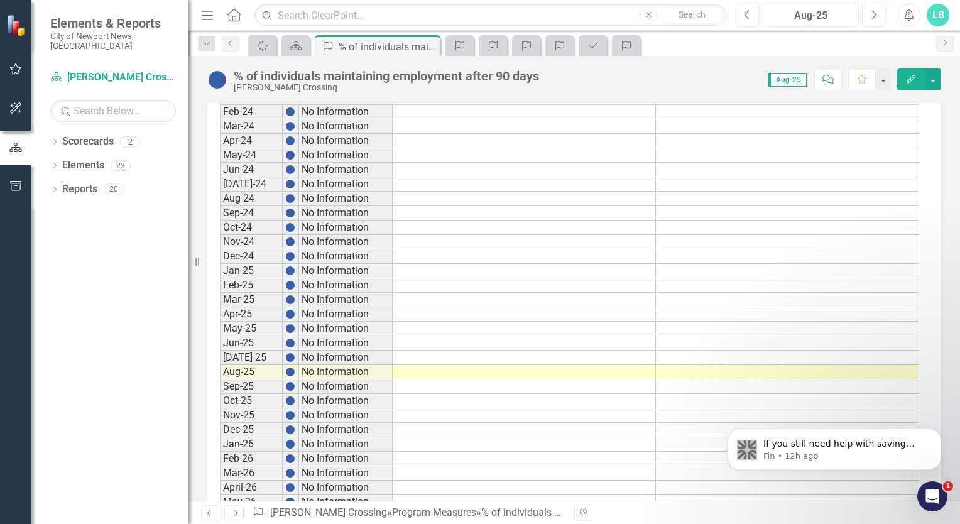
scroll to position [915, 0]
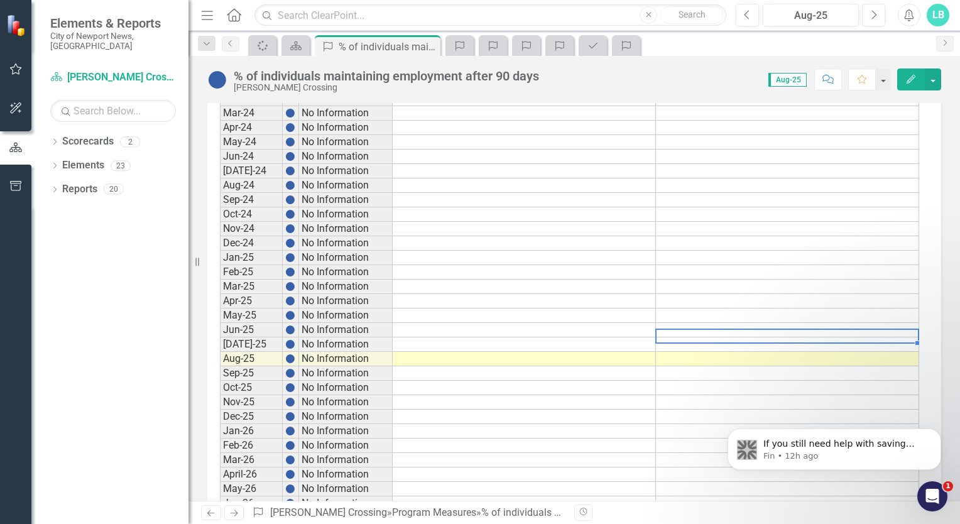
click at [727, 338] on td at bounding box center [787, 345] width 263 height 14
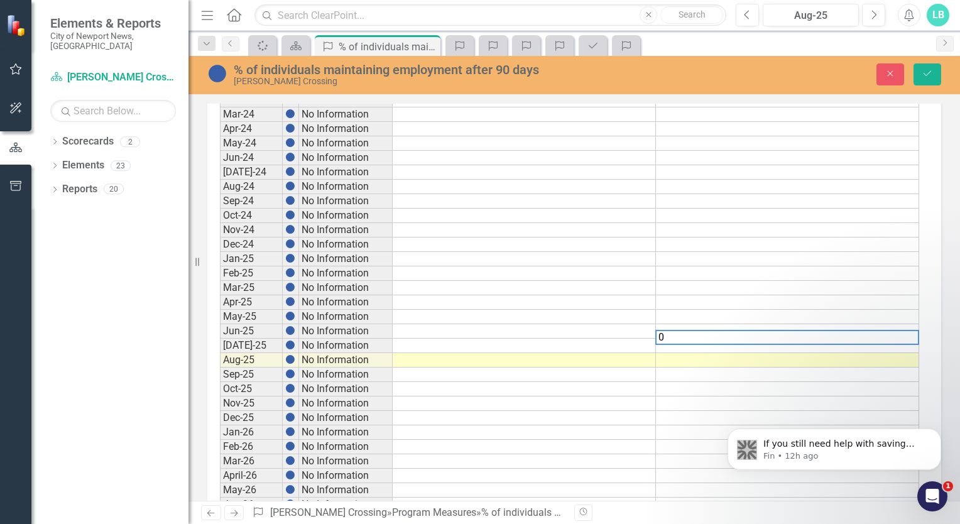
type textarea "0"
click at [687, 353] on td at bounding box center [787, 360] width 263 height 14
type textarea "0"
click at [629, 339] on td at bounding box center [524, 346] width 263 height 14
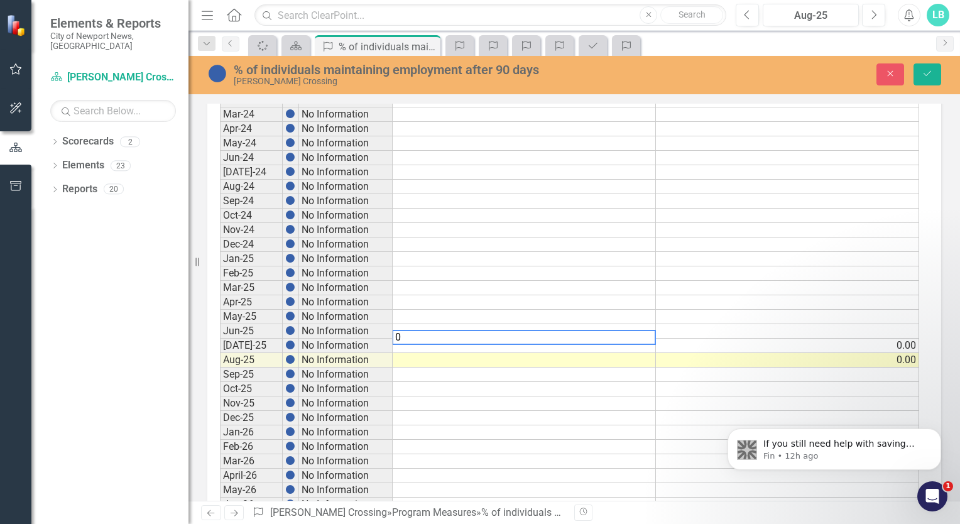
type textarea "0"
click at [630, 353] on td at bounding box center [524, 360] width 263 height 14
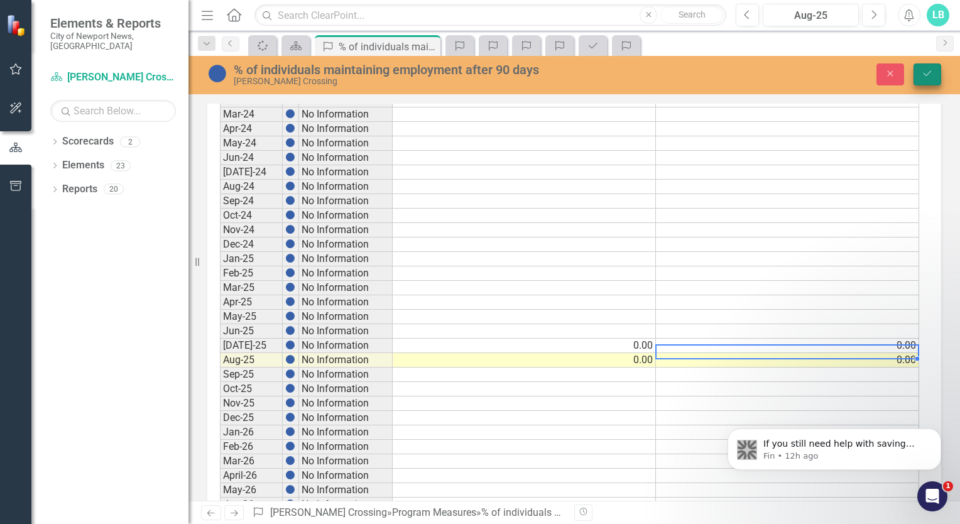
type textarea "0"
click at [928, 77] on icon "Save" at bounding box center [927, 73] width 11 height 9
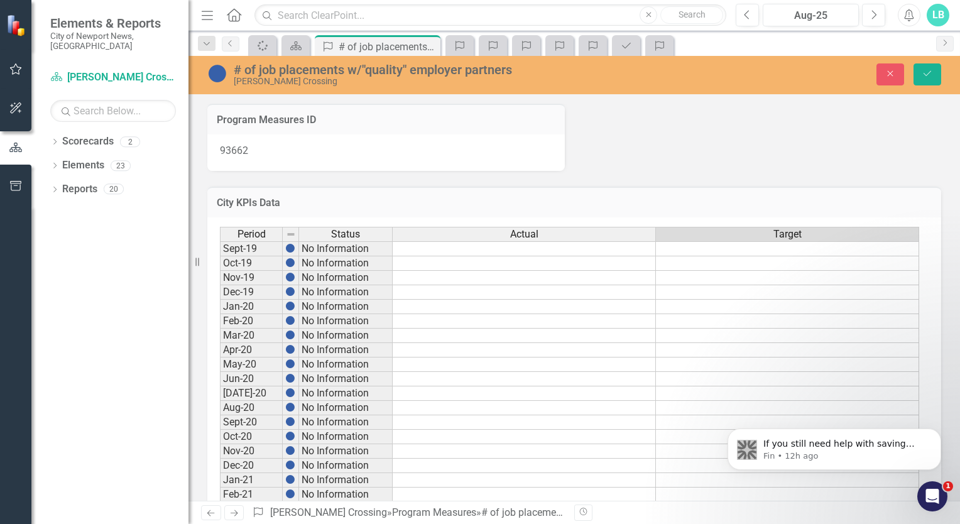
scroll to position [918, 0]
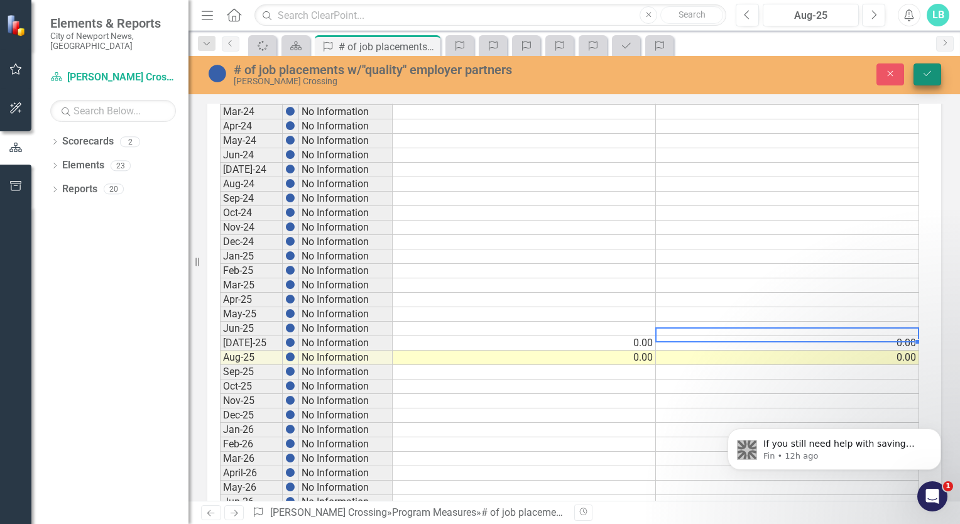
type textarea "0"
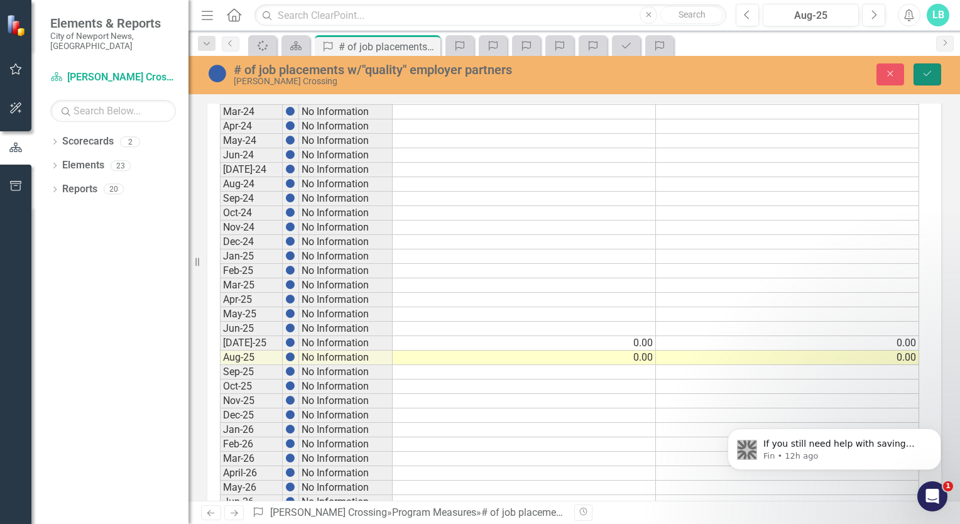
click at [928, 74] on icon "Save" at bounding box center [927, 73] width 11 height 9
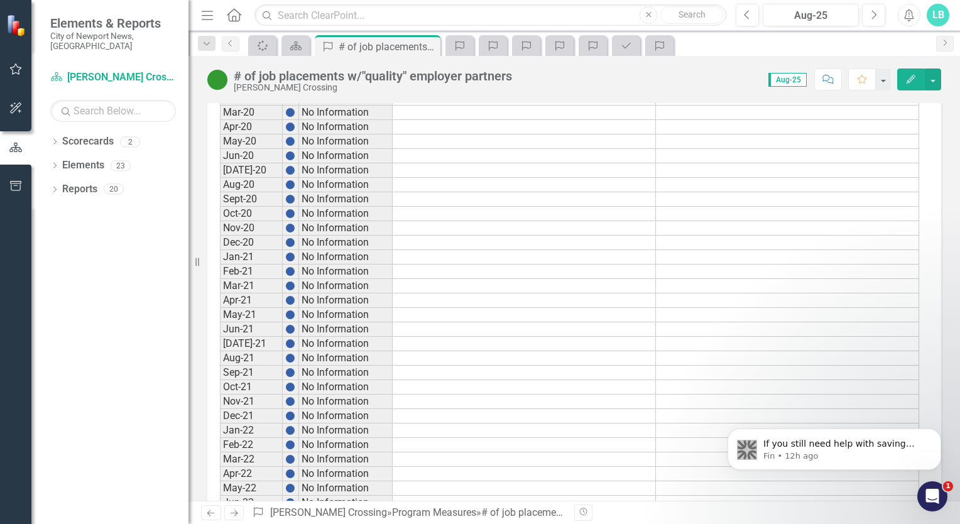
scroll to position [0, 0]
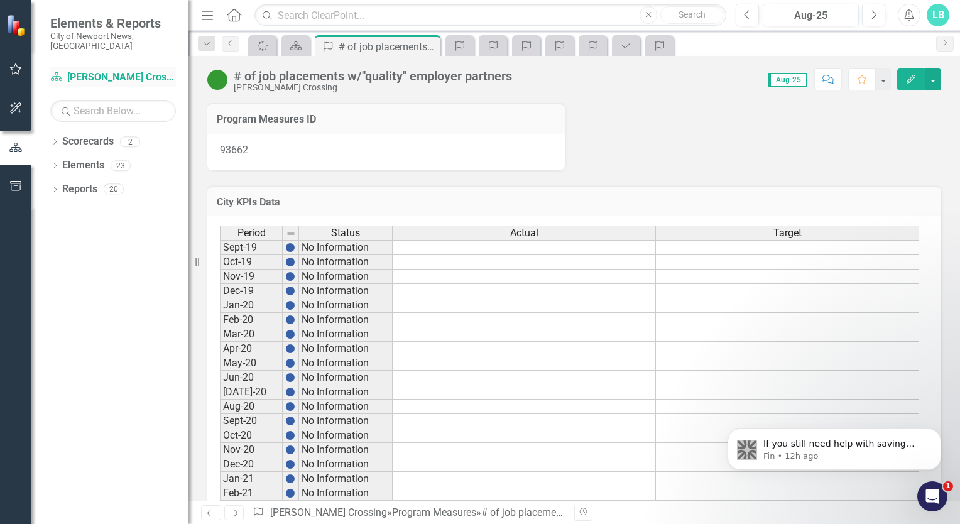
click at [98, 70] on link "Scorecard [PERSON_NAME] Crossing" at bounding box center [113, 77] width 126 height 14
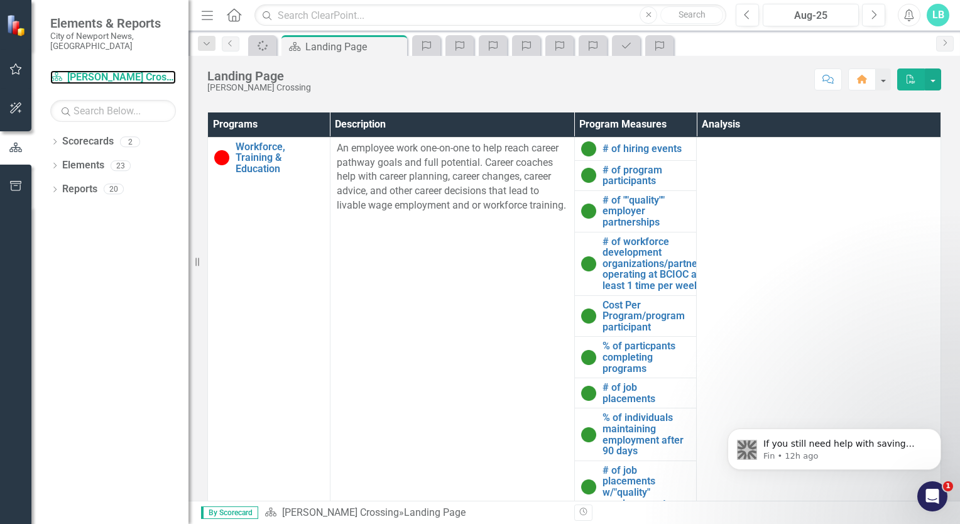
scroll to position [598, 0]
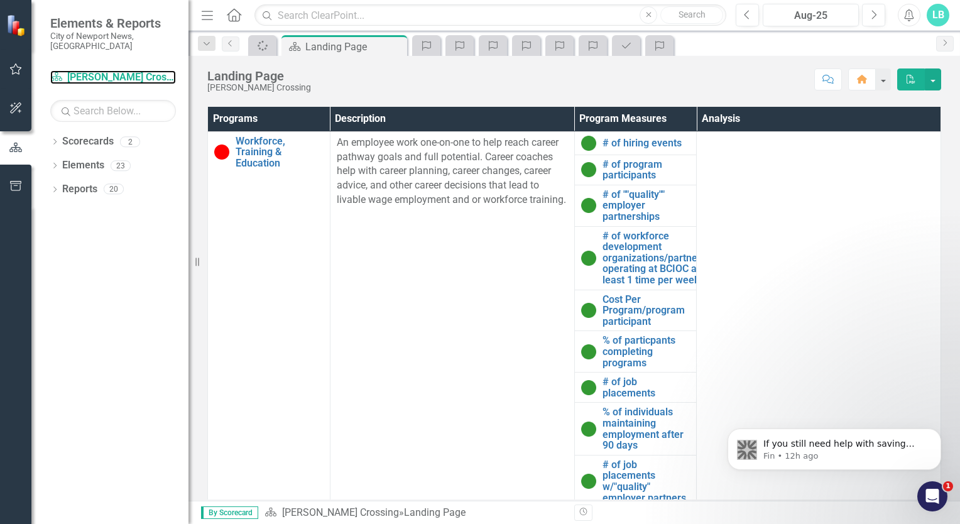
drag, startPoint x: 957, startPoint y: 383, endPoint x: 233, endPoint y: 15, distance: 812.4
